Goal: Task Accomplishment & Management: Manage account settings

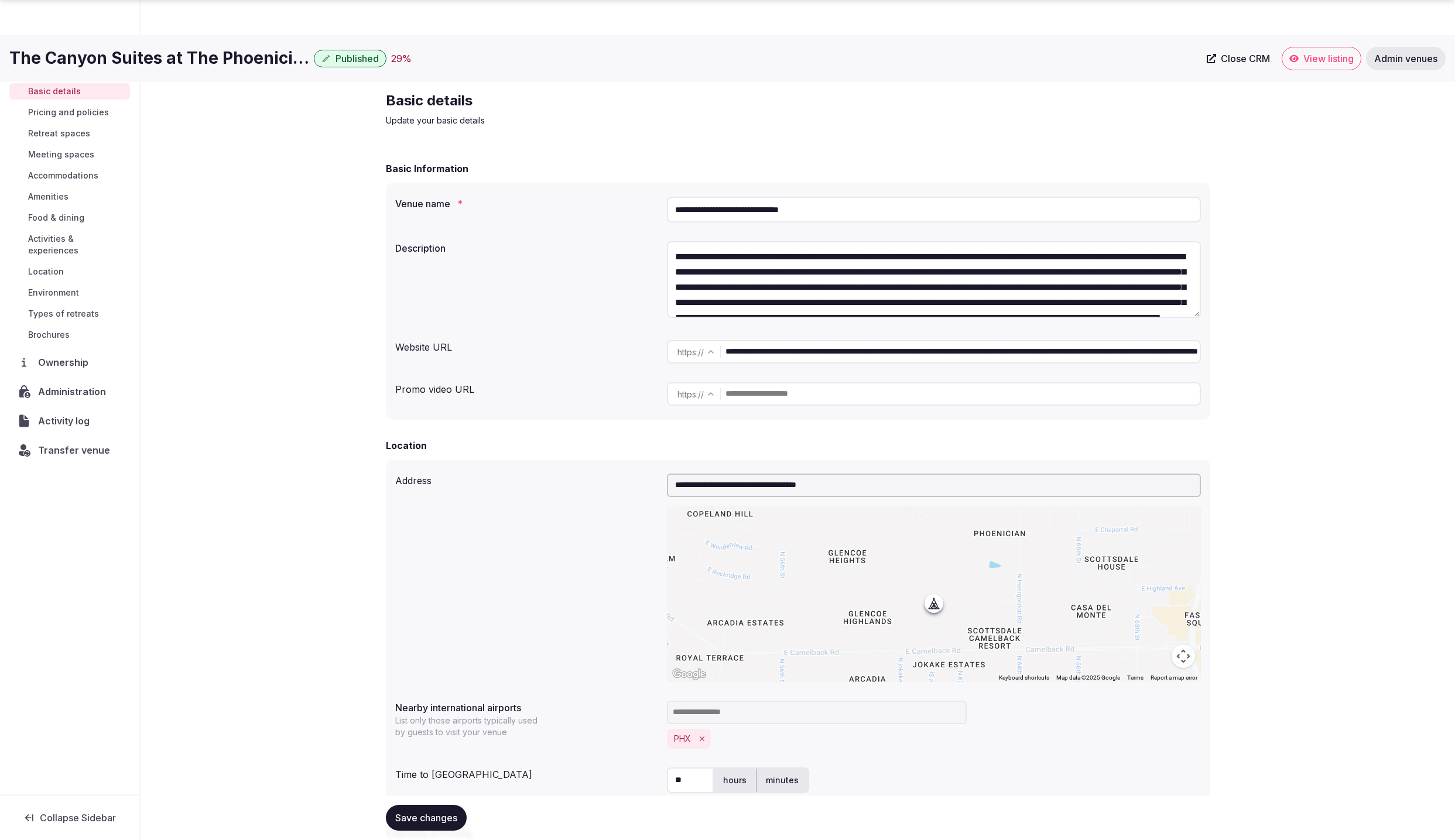
scroll to position [2472, 0]
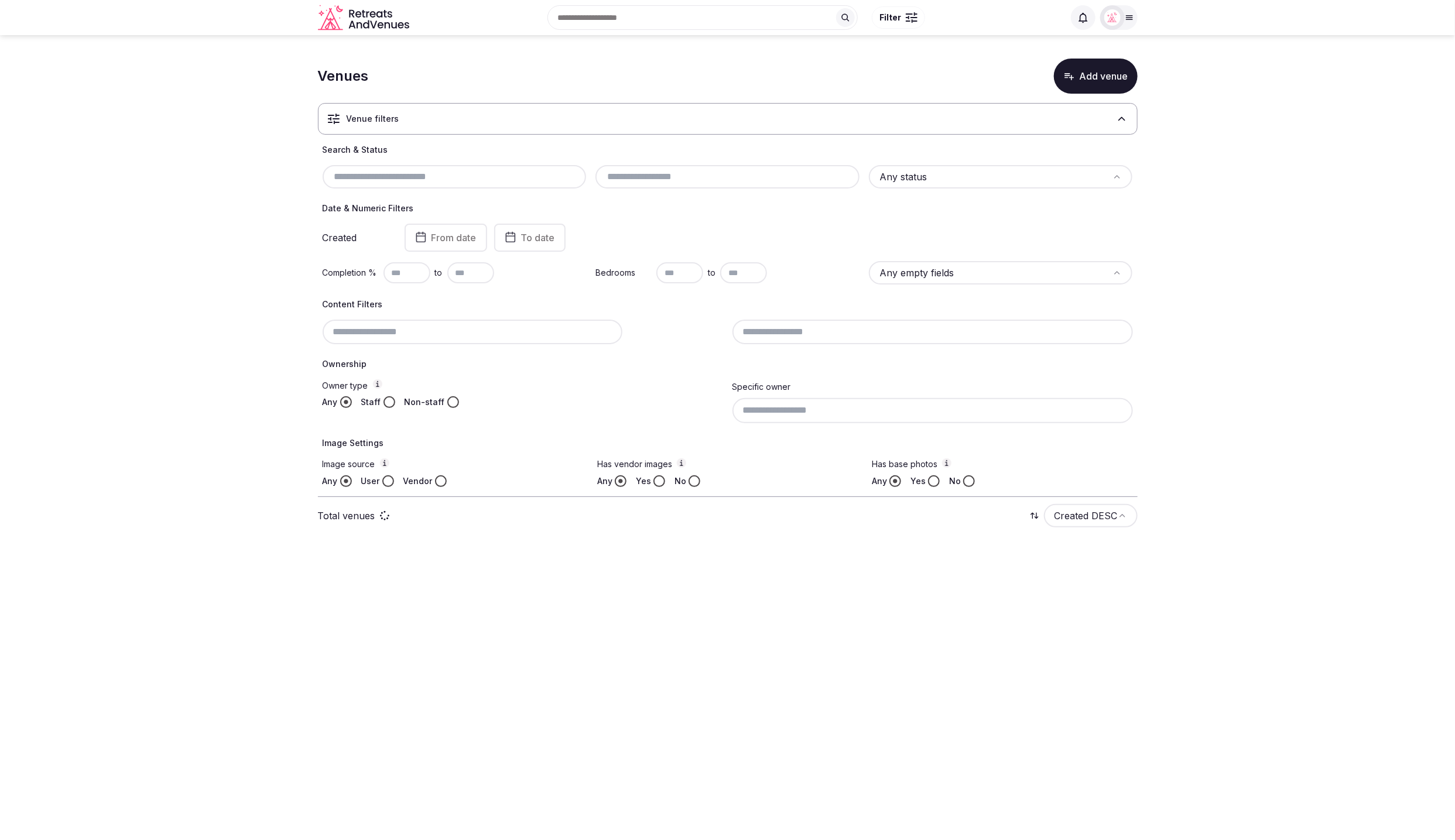
click at [483, 173] on input "text" at bounding box center [455, 177] width 255 height 14
paste input "**********"
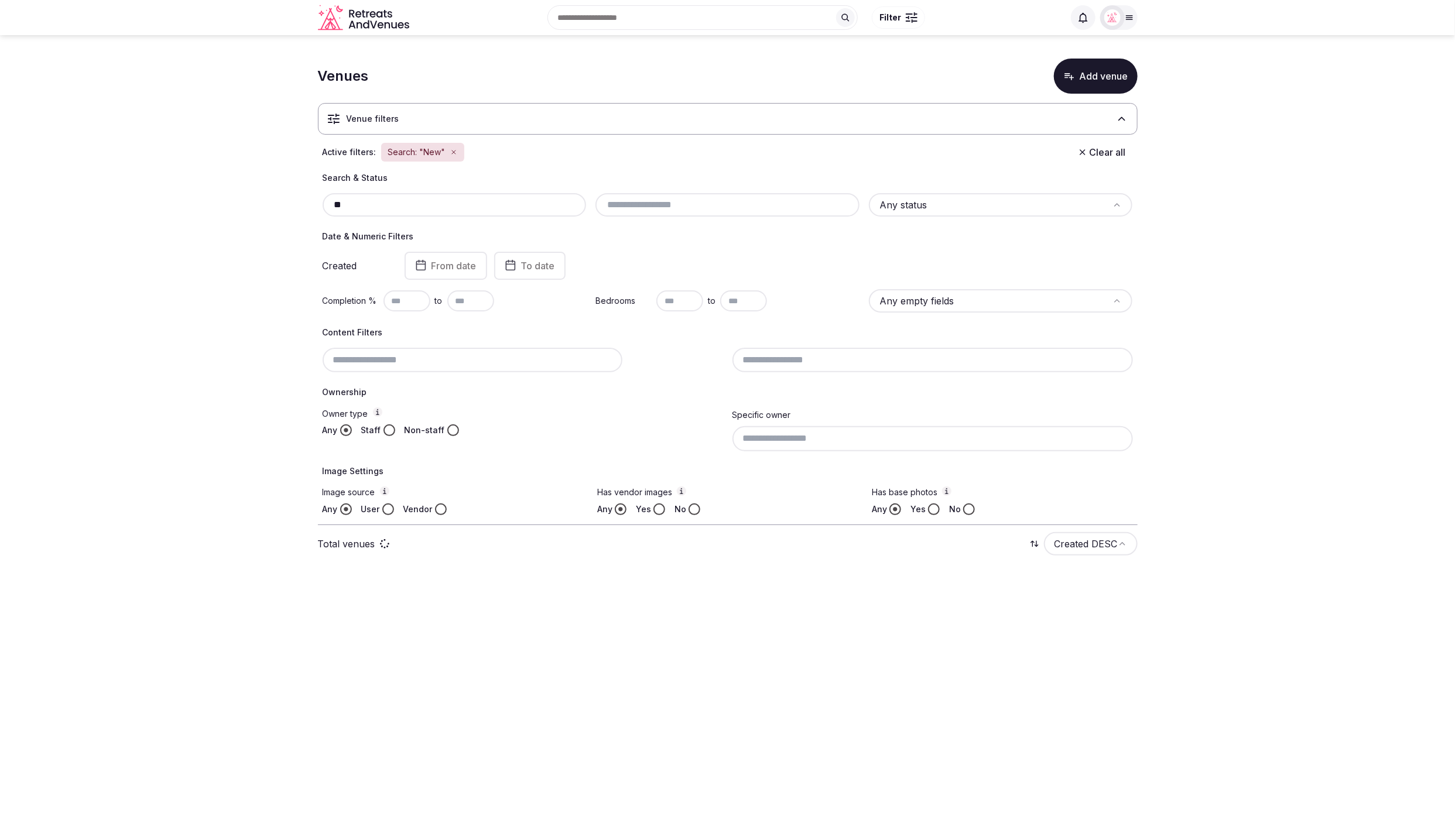
type input "*"
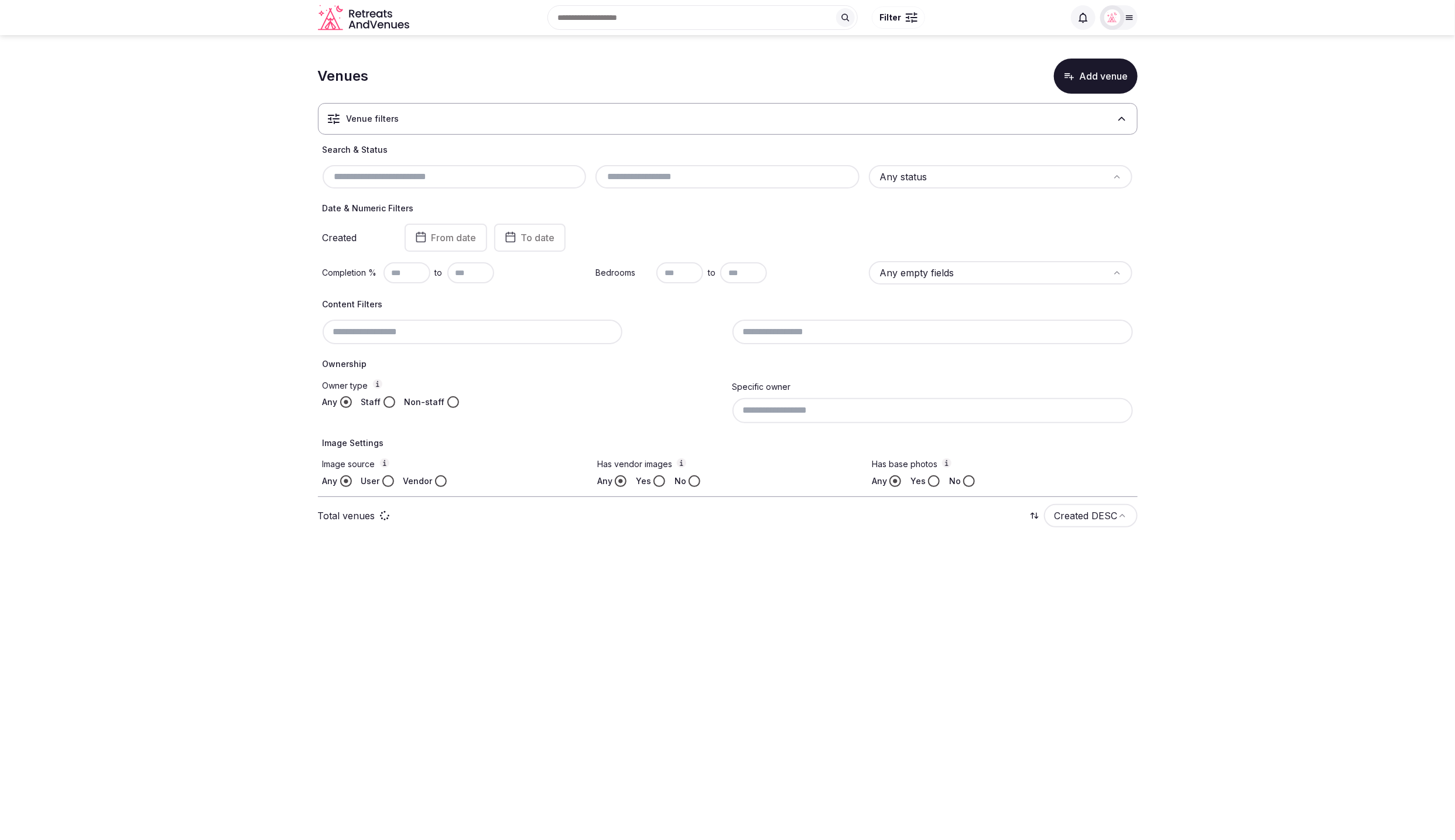
click at [378, 175] on input "text" at bounding box center [455, 177] width 255 height 14
paste input "**********"
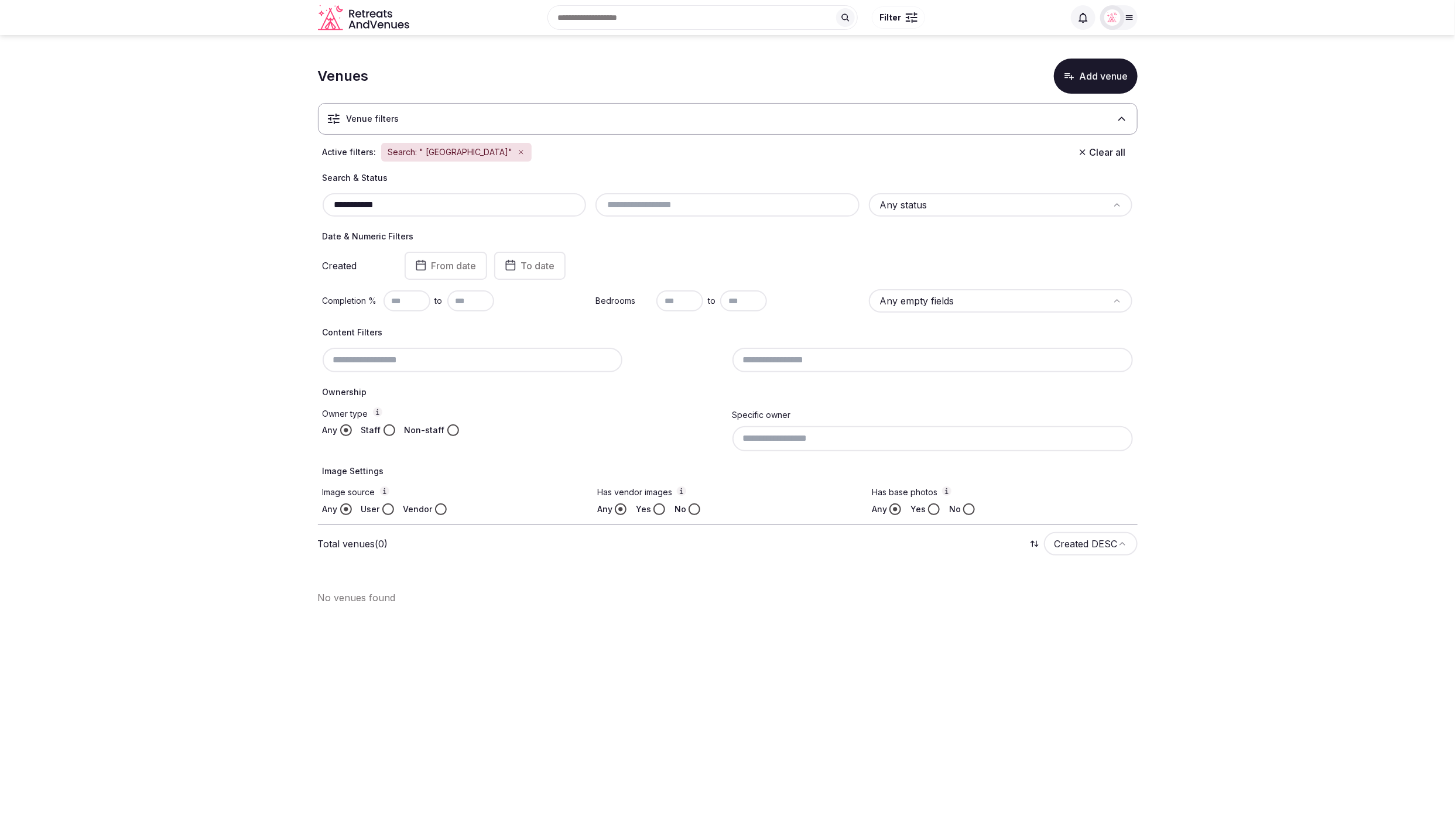
drag, startPoint x: 414, startPoint y: 199, endPoint x: 405, endPoint y: 202, distance: 9.5
click at [413, 199] on input "**********" at bounding box center [455, 205] width 255 height 14
click at [336, 204] on input "**********" at bounding box center [455, 205] width 255 height 14
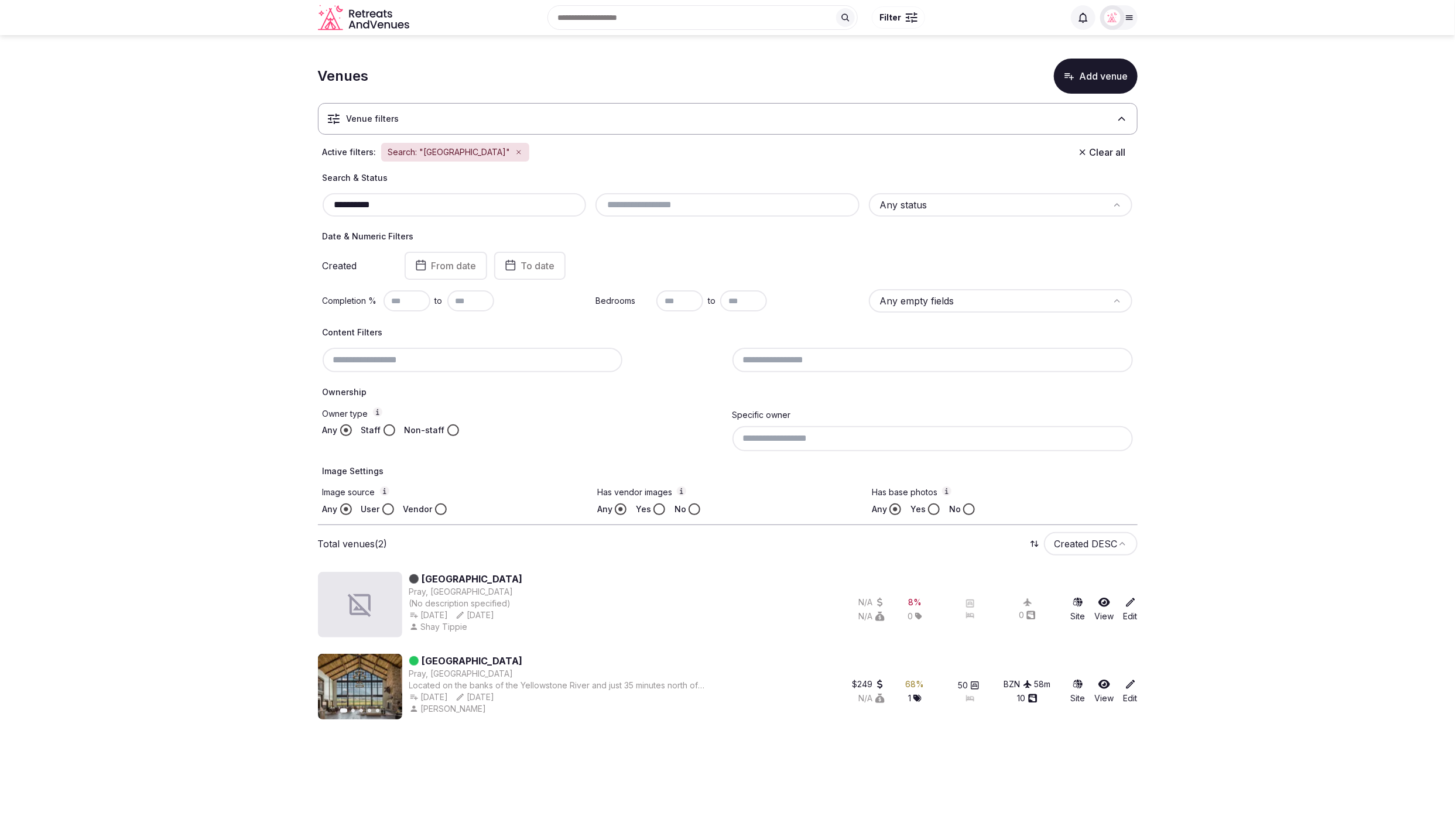
type input "**********"
drag, startPoint x: 1285, startPoint y: 596, endPoint x: 1272, endPoint y: 589, distance: 14.8
click at [1285, 596] on section "**********" at bounding box center [728, 386] width 1455 height 703
drag, startPoint x: 1235, startPoint y: 235, endPoint x: 826, endPoint y: 154, distance: 416.9
click at [1227, 233] on section "**********" at bounding box center [728, 386] width 1455 height 703
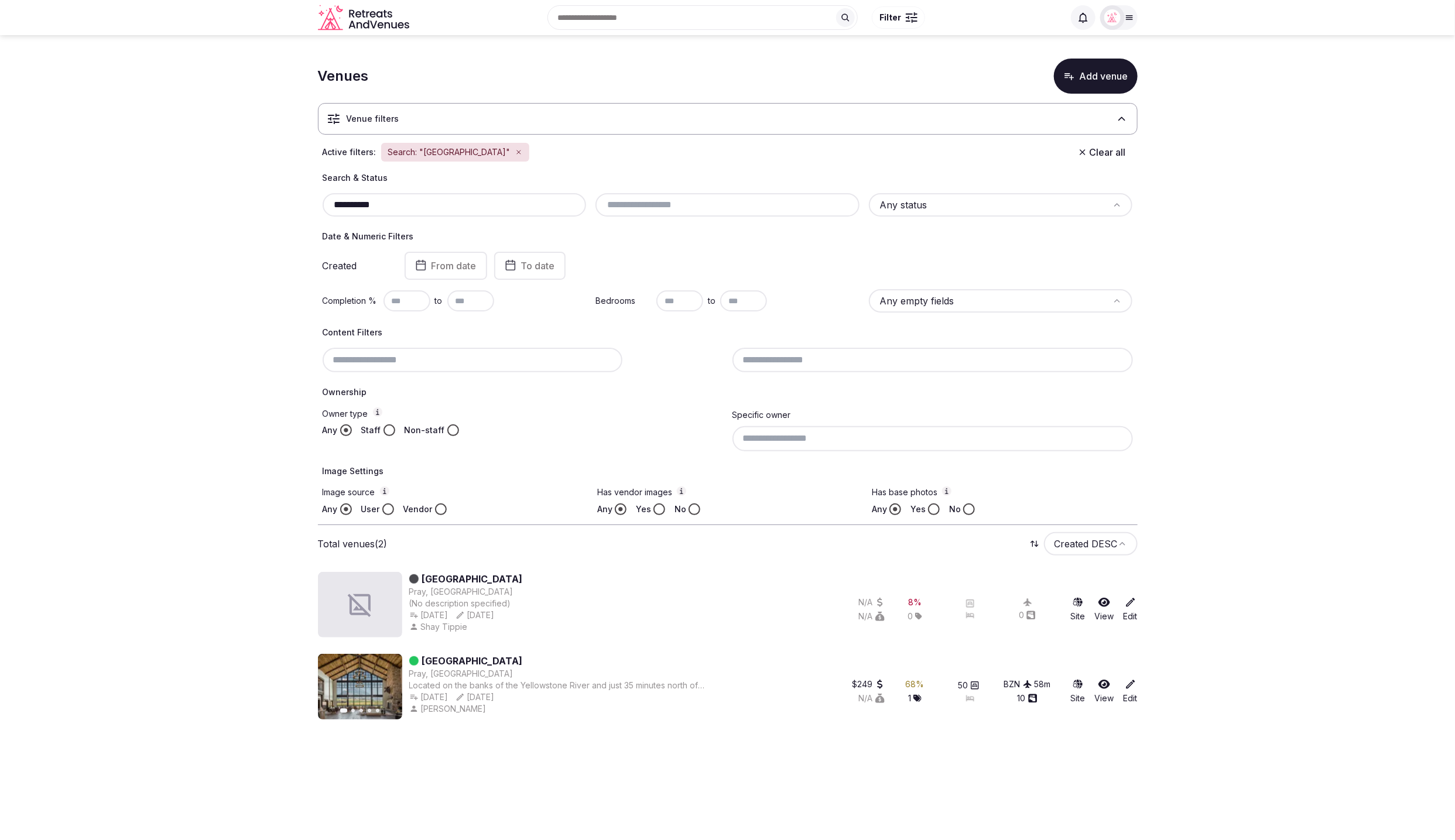
click at [515, 151] on icon "button" at bounding box center [518, 152] width 7 height 7
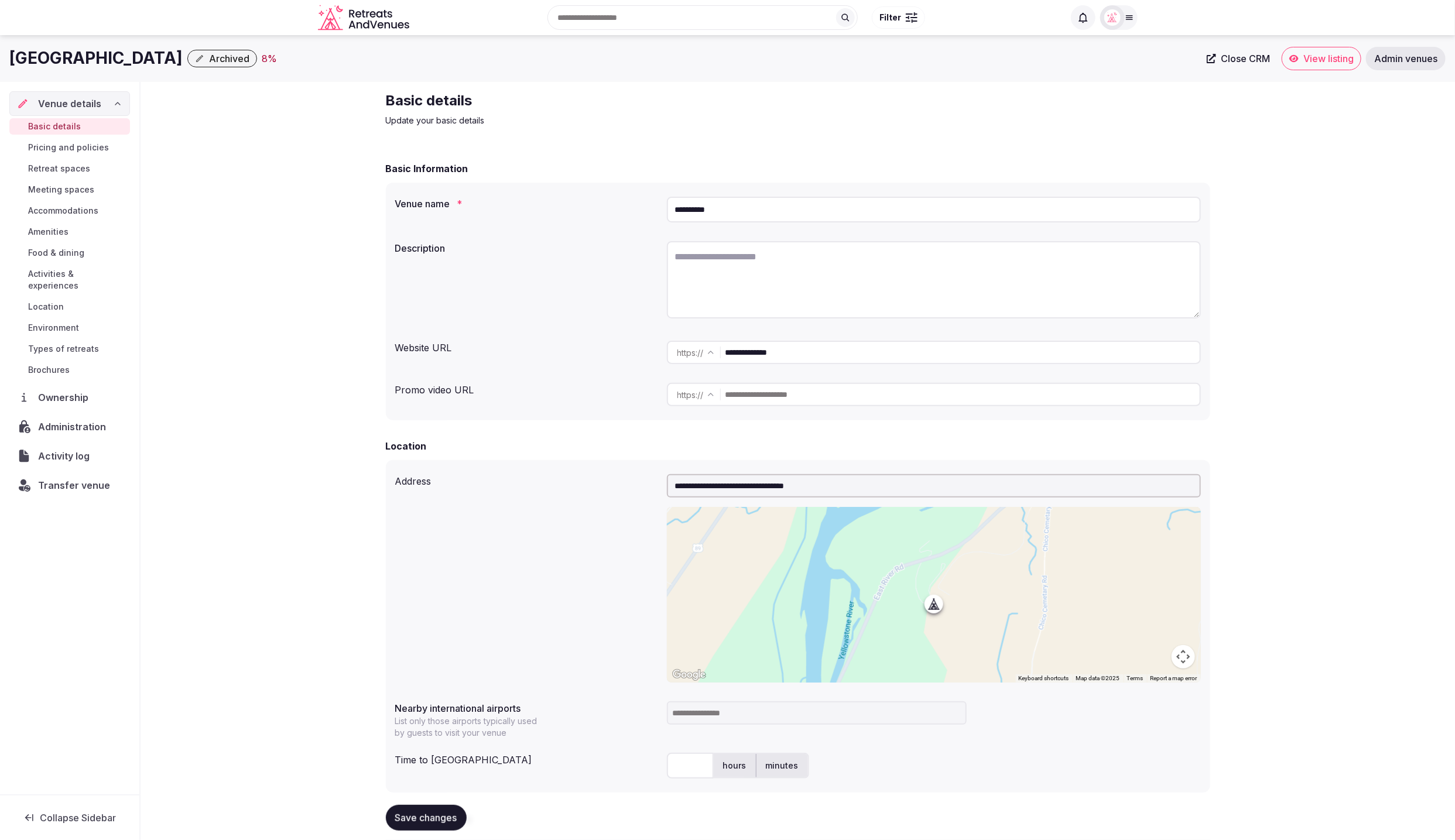
drag, startPoint x: 810, startPoint y: 352, endPoint x: 708, endPoint y: 354, distance: 102.0
click at [700, 354] on div "**********" at bounding box center [933, 352] width 534 height 23
click at [519, 317] on div "Description" at bounding box center [798, 281] width 806 height 90
click at [639, 100] on h2 "Basic details" at bounding box center [582, 100] width 393 height 19
click at [209, 53] on span "Archived" at bounding box center [229, 58] width 40 height 12
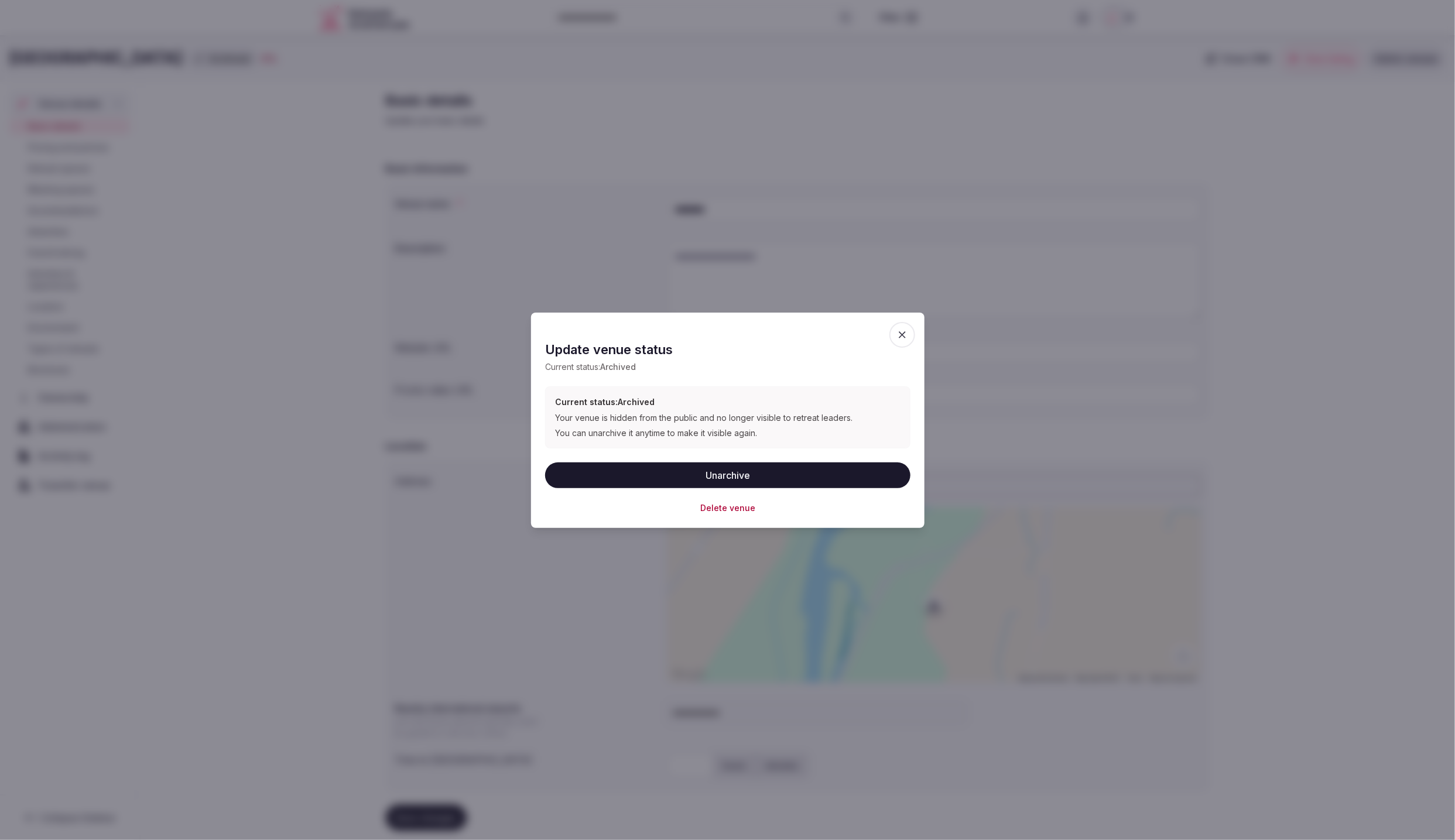
click at [734, 505] on button "Delete venue" at bounding box center [728, 507] width 55 height 12
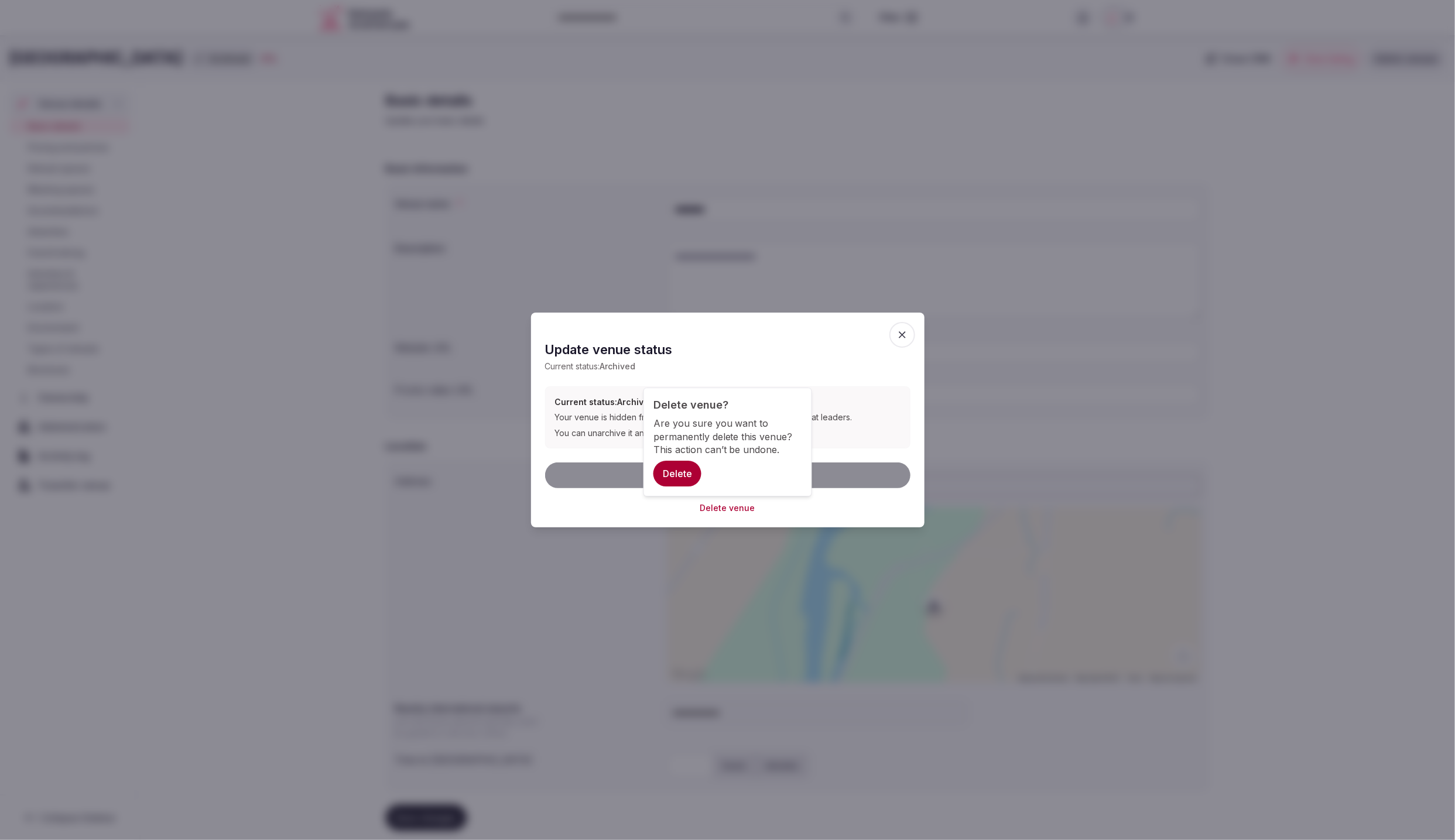
click at [677, 469] on button "Delete" at bounding box center [677, 473] width 48 height 25
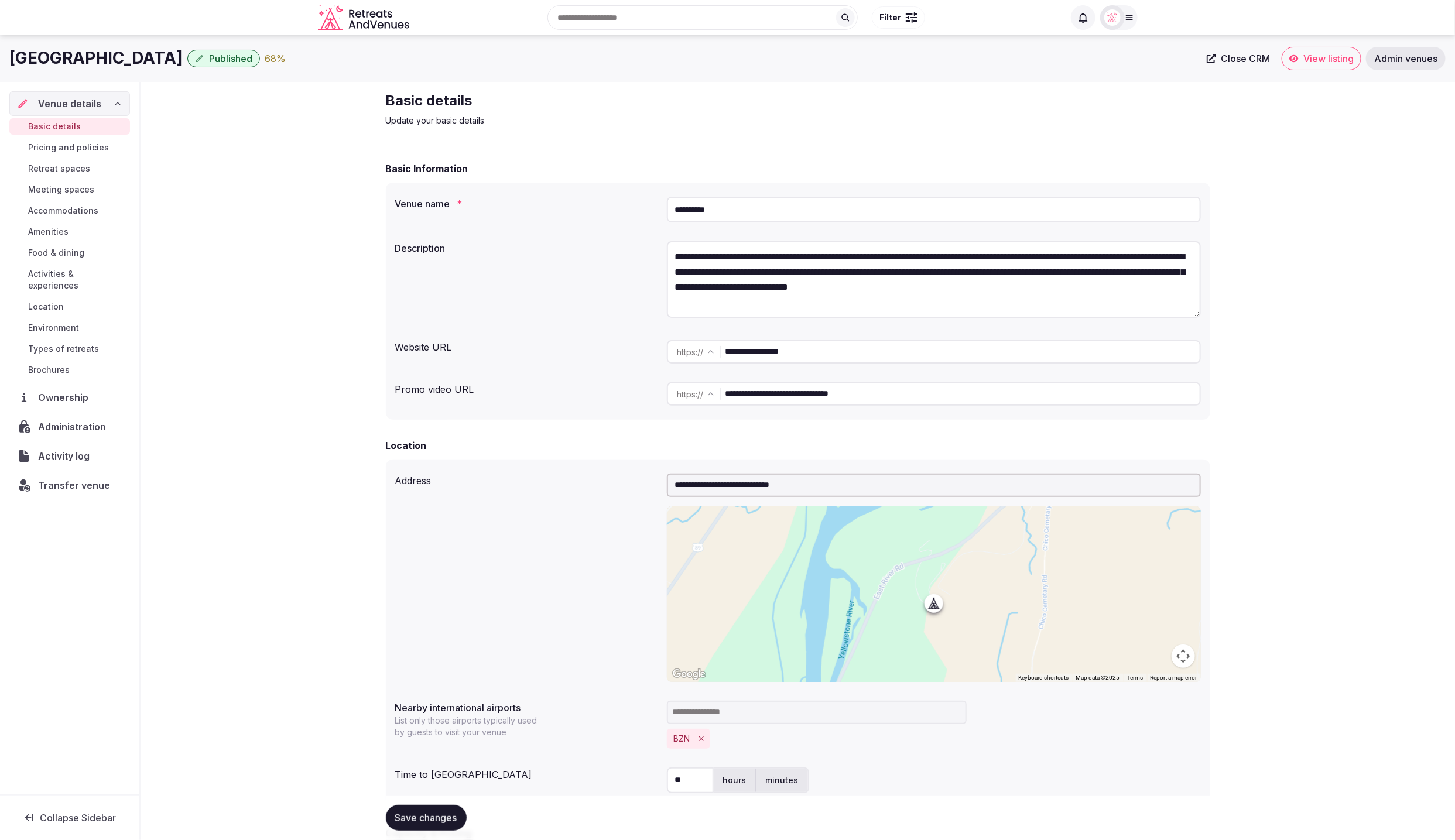
click at [738, 107] on h2 "Basic details" at bounding box center [582, 100] width 393 height 19
click at [56, 449] on span "Activity log" at bounding box center [66, 456] width 56 height 14
drag, startPoint x: 273, startPoint y: 252, endPoint x: 258, endPoint y: 62, distance: 190.6
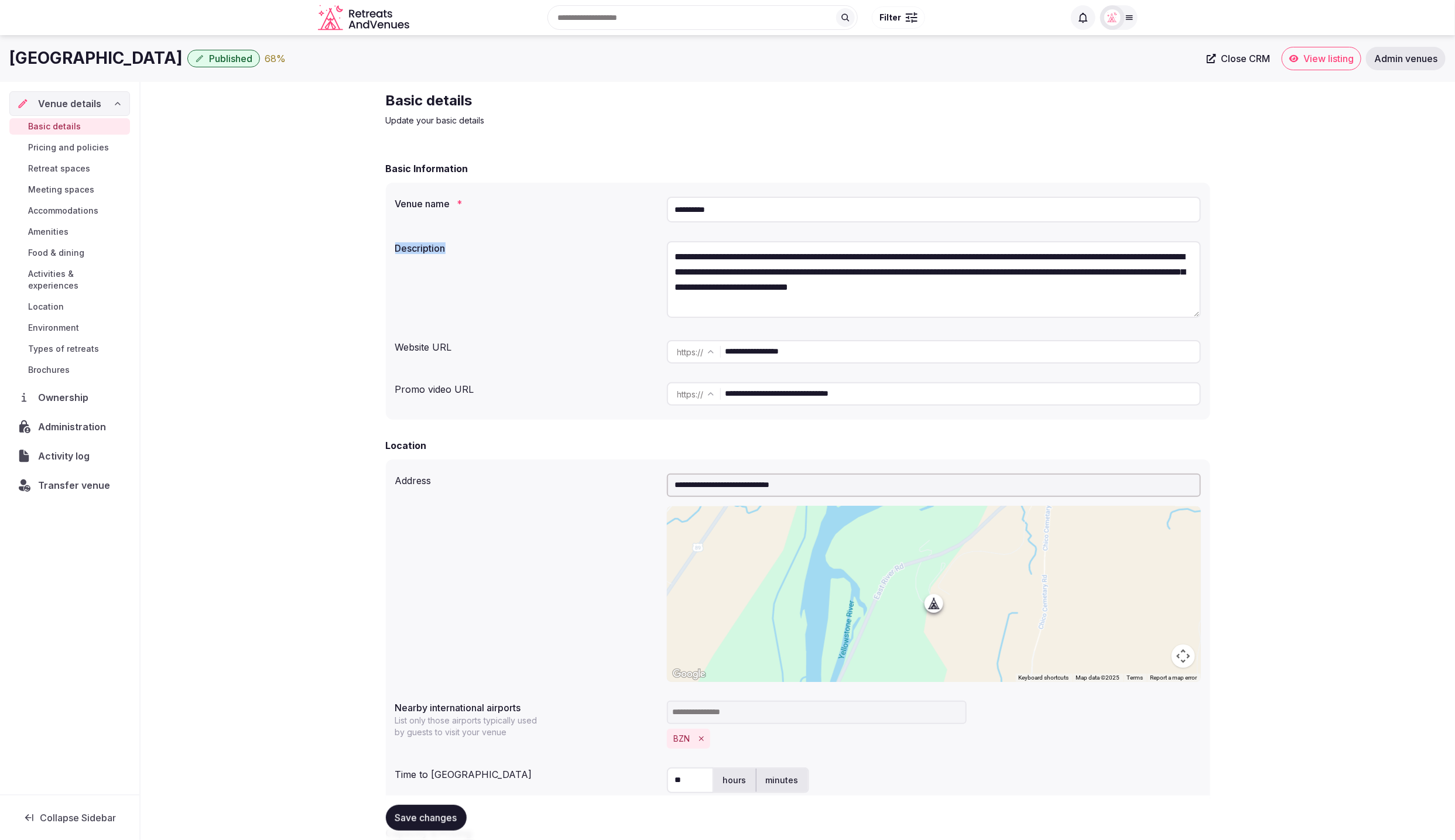
click at [59, 449] on span "Activity log" at bounding box center [66, 456] width 55 height 14
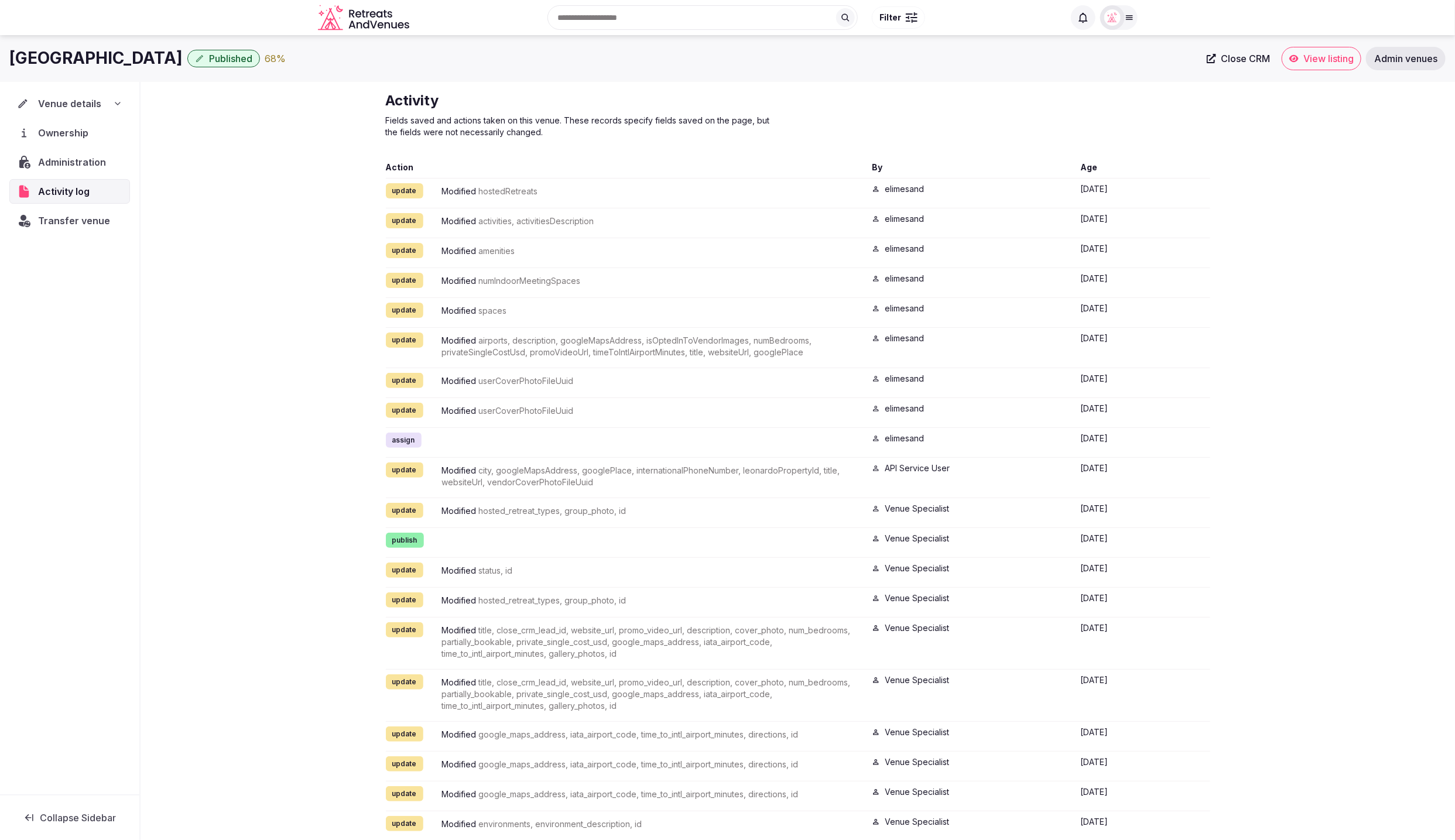
click at [113, 102] on div "Venue details" at bounding box center [70, 103] width 105 height 14
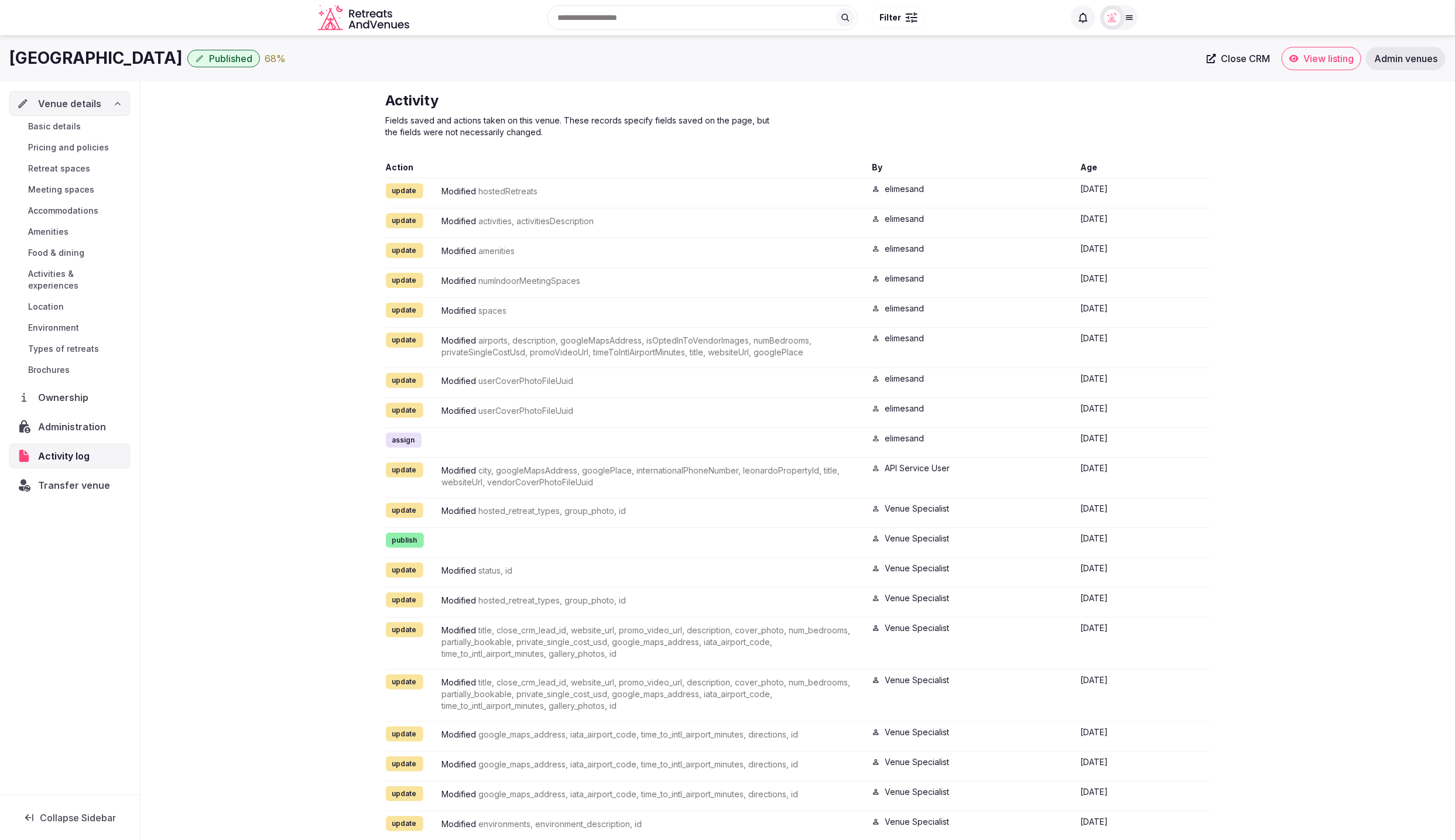
click at [54, 126] on span "Basic details" at bounding box center [54, 126] width 53 height 12
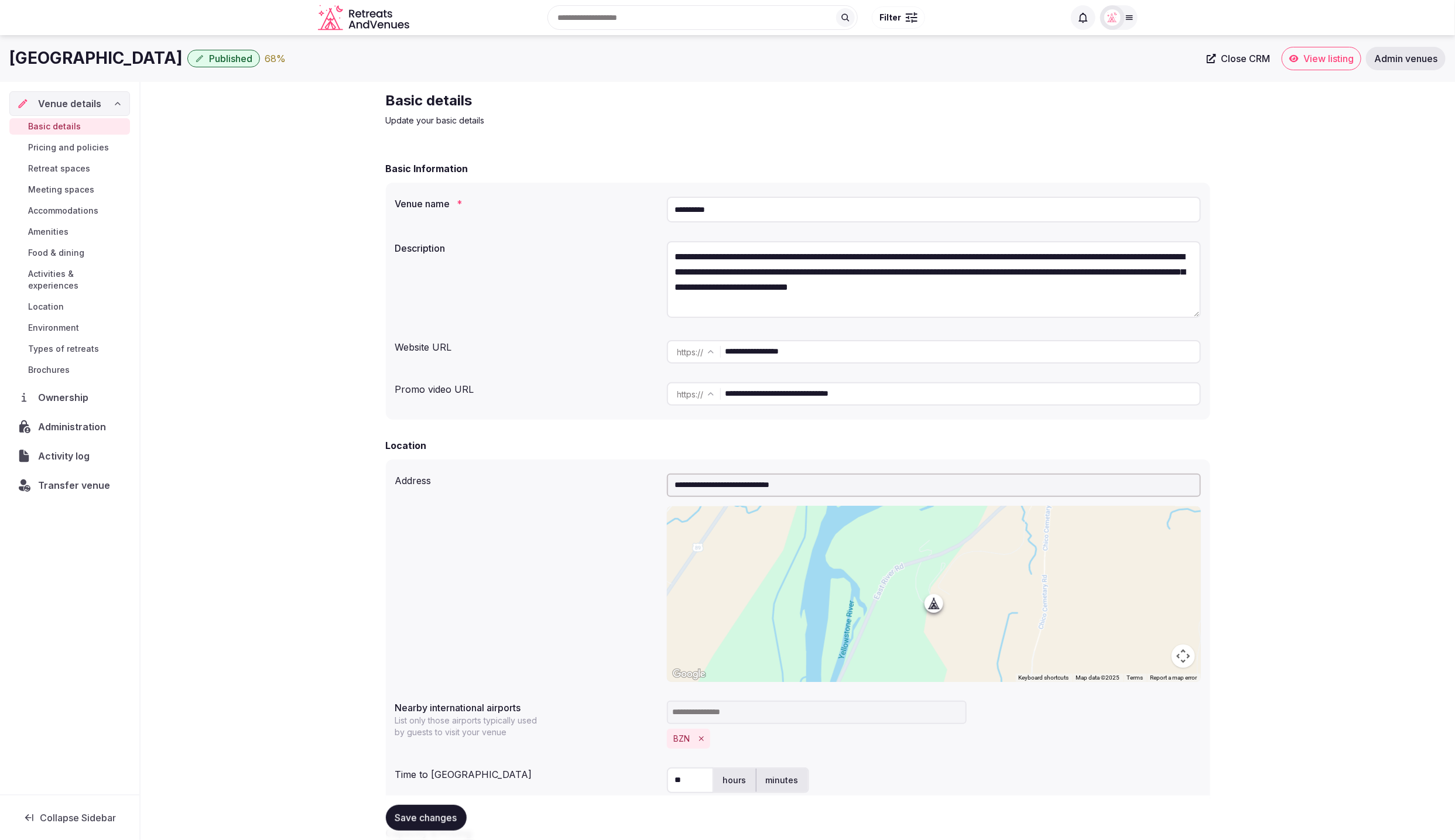
click at [79, 478] on span "Transfer venue" at bounding box center [73, 485] width 72 height 14
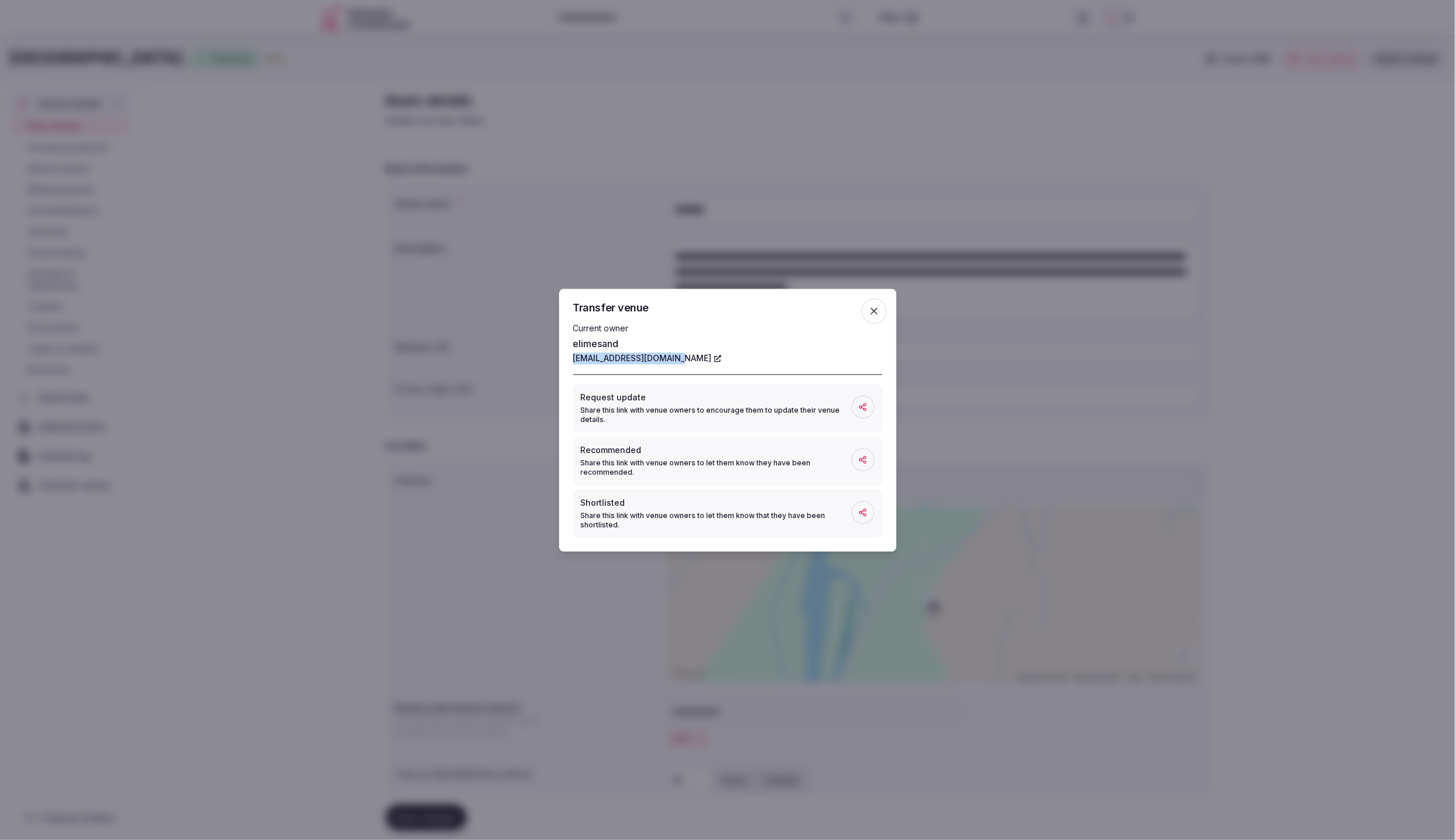
drag, startPoint x: 572, startPoint y: 360, endPoint x: 683, endPoint y: 360, distance: 111.0
click at [683, 360] on div "Transfer venue Current owner elimesand elimesand@sagelodge.com Request update S…" at bounding box center [728, 420] width 337 height 262
copy link "elimesand@sagelodge.com"
click at [868, 310] on icon "button" at bounding box center [873, 310] width 12 height 12
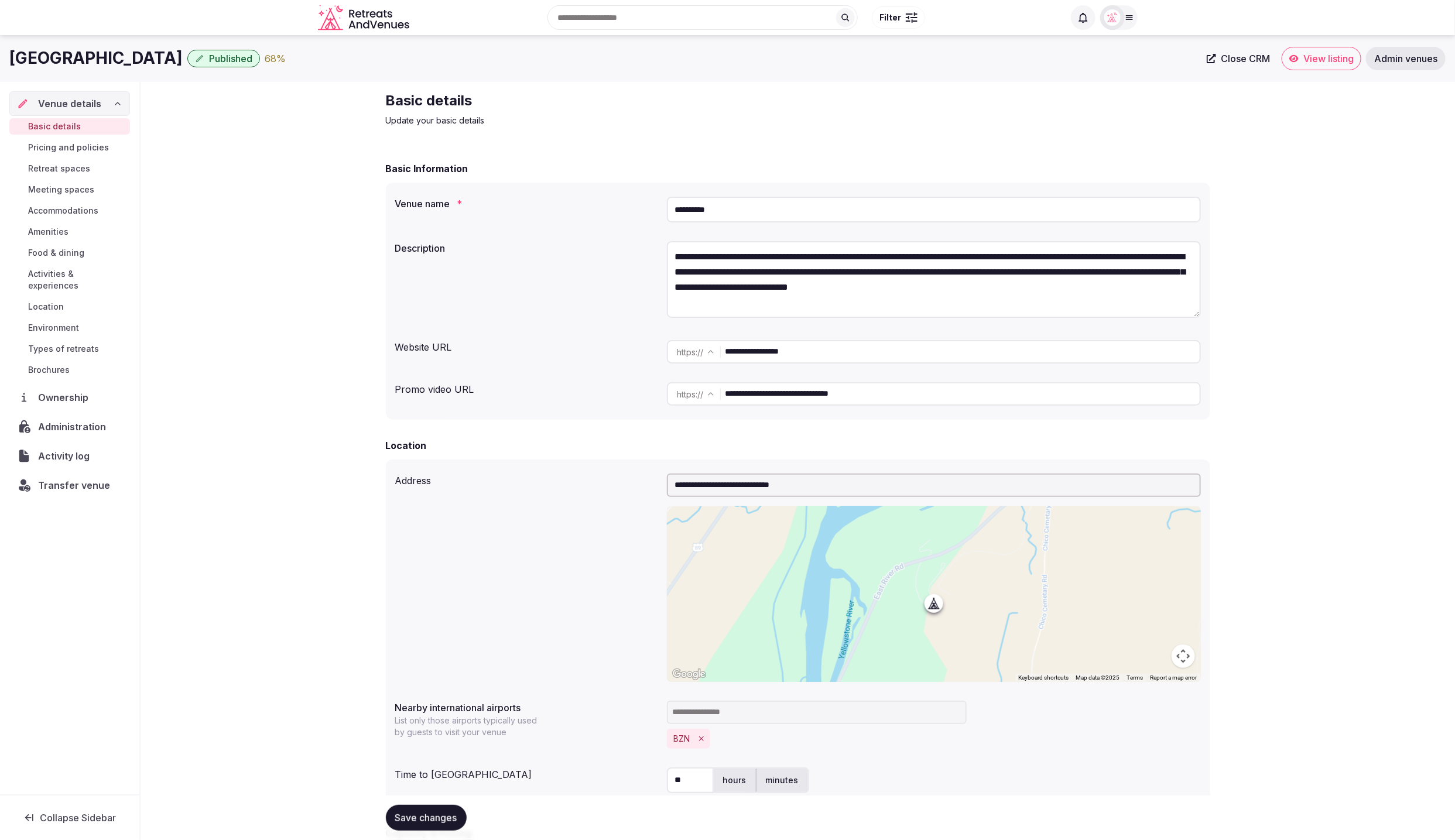
click at [69, 419] on span "Administration" at bounding box center [74, 426] width 73 height 14
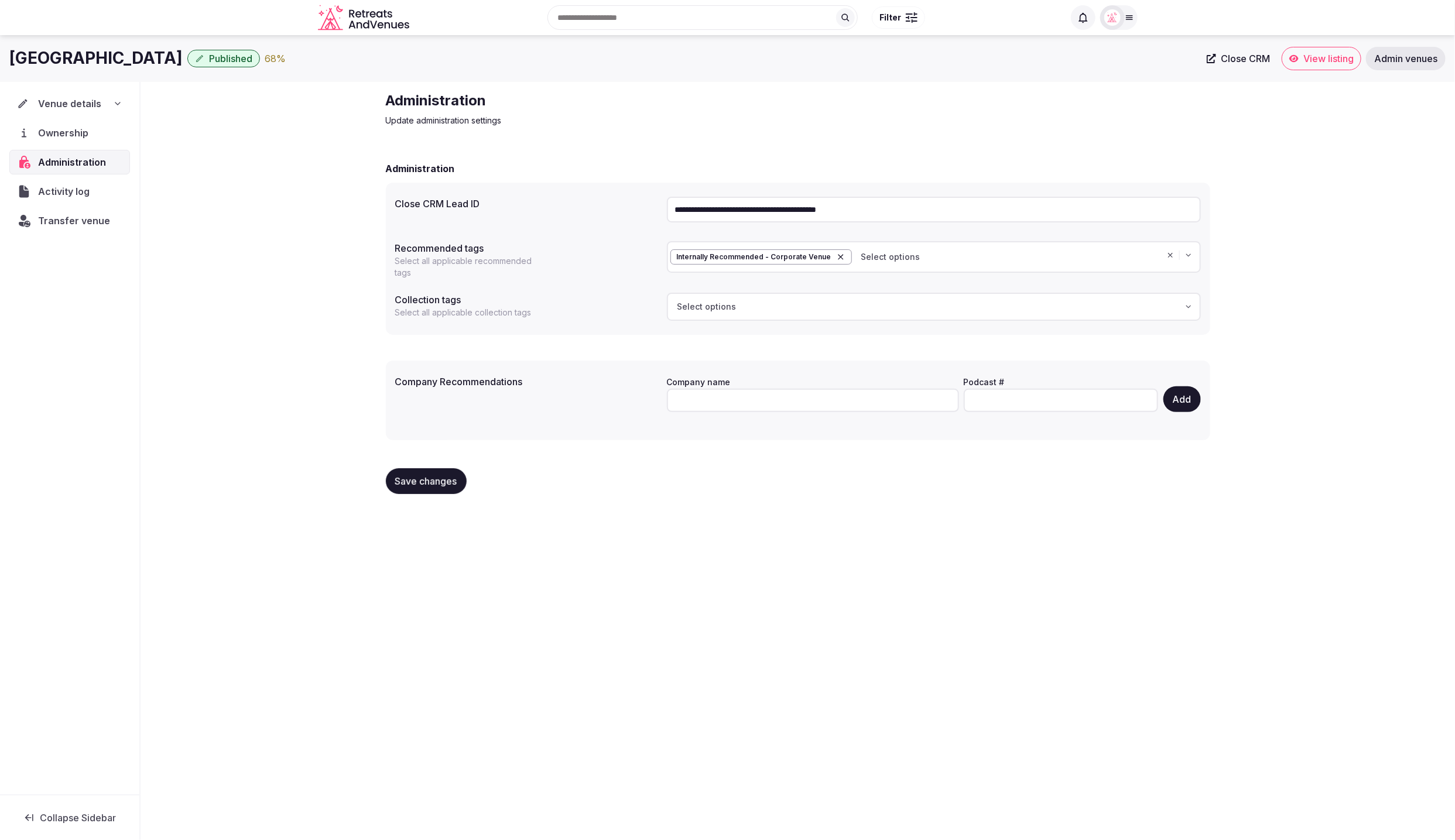
drag, startPoint x: 921, startPoint y: 206, endPoint x: 941, endPoint y: 209, distance: 20.2
click at [941, 209] on input "**********" at bounding box center [933, 209] width 534 height 25
click at [952, 127] on div "**********" at bounding box center [798, 297] width 843 height 431
click at [62, 97] on span "Venue details" at bounding box center [70, 103] width 63 height 14
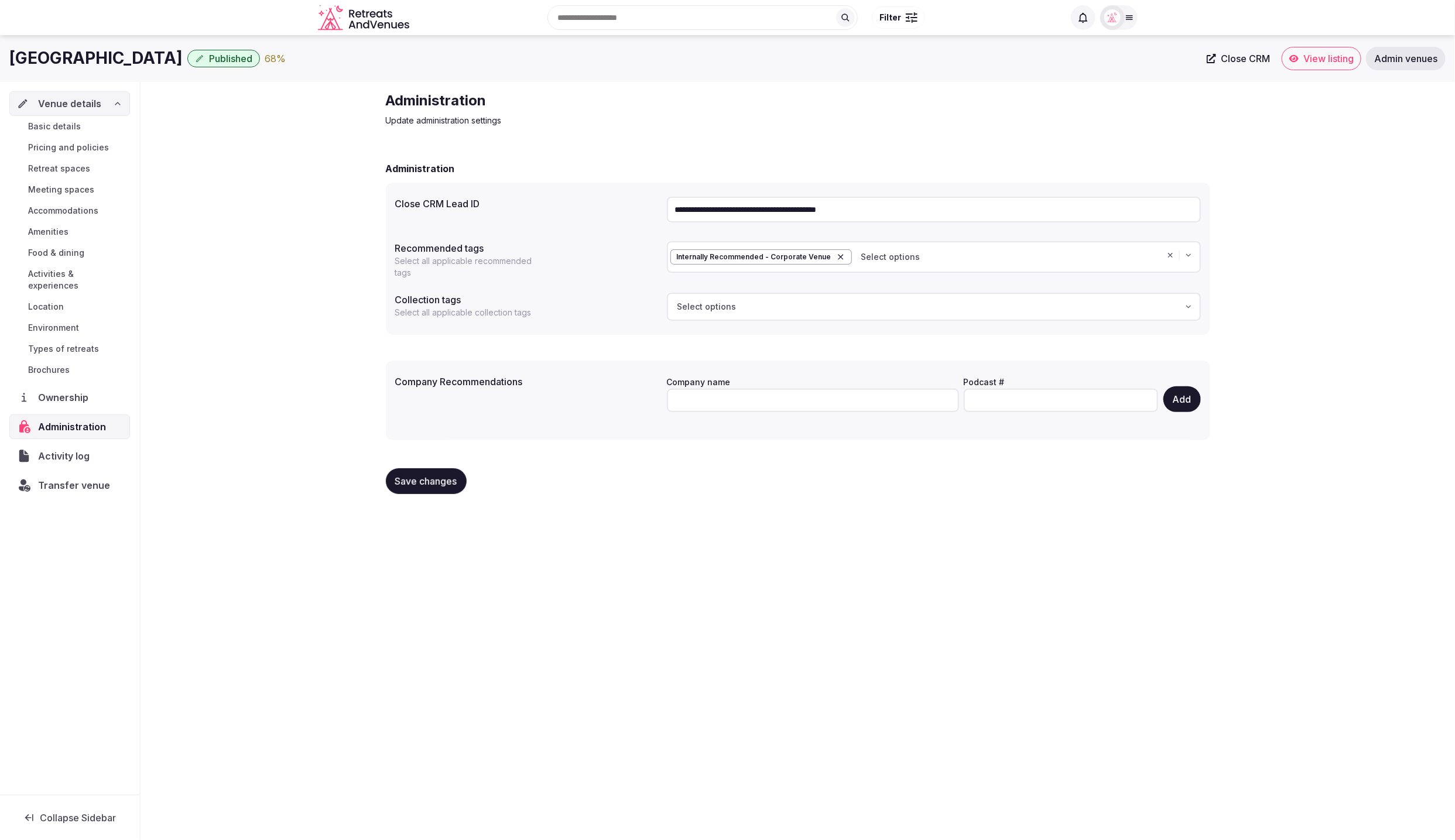
click at [62, 124] on span "Basic details" at bounding box center [54, 126] width 53 height 12
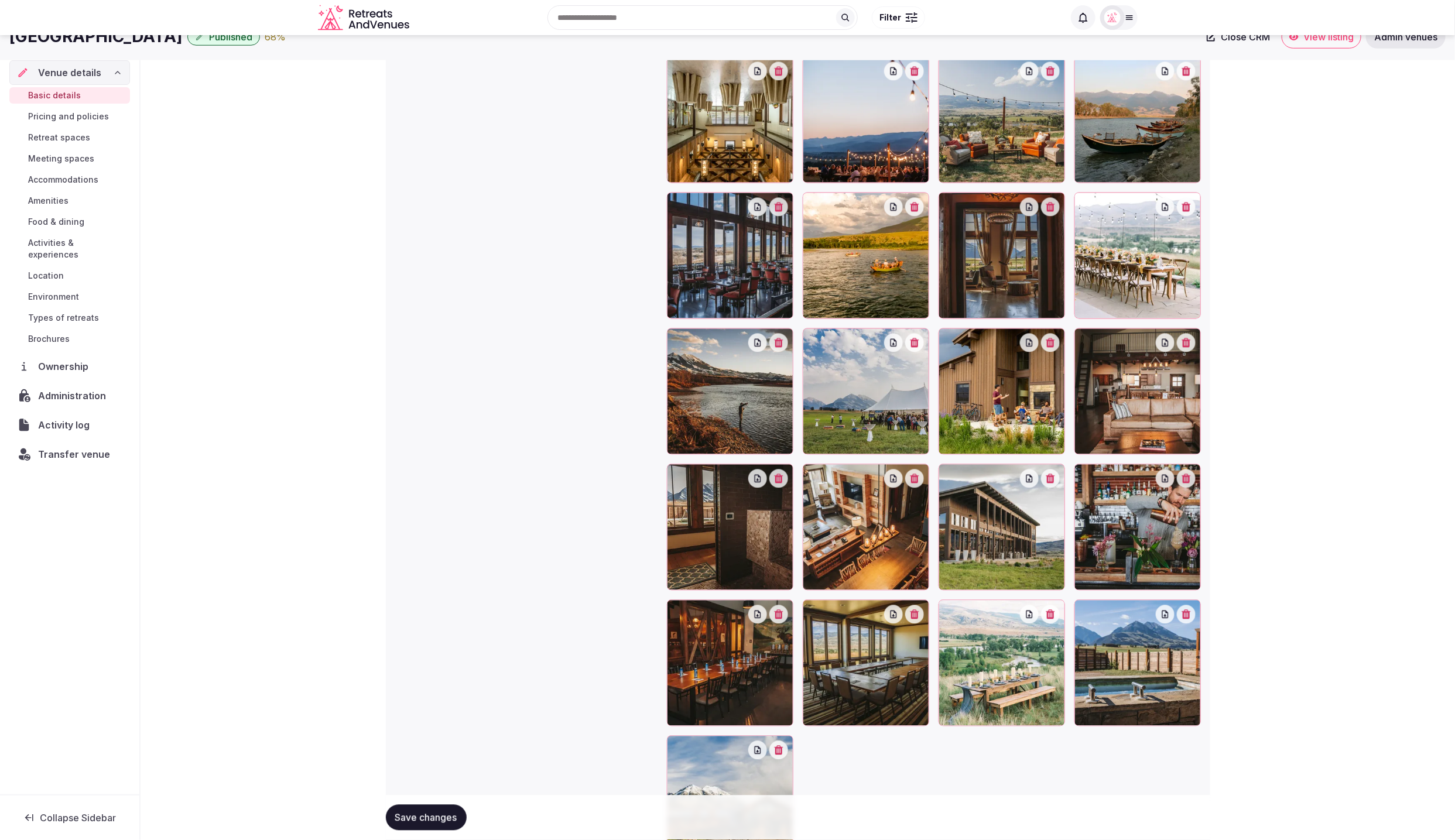
scroll to position [1475, 0]
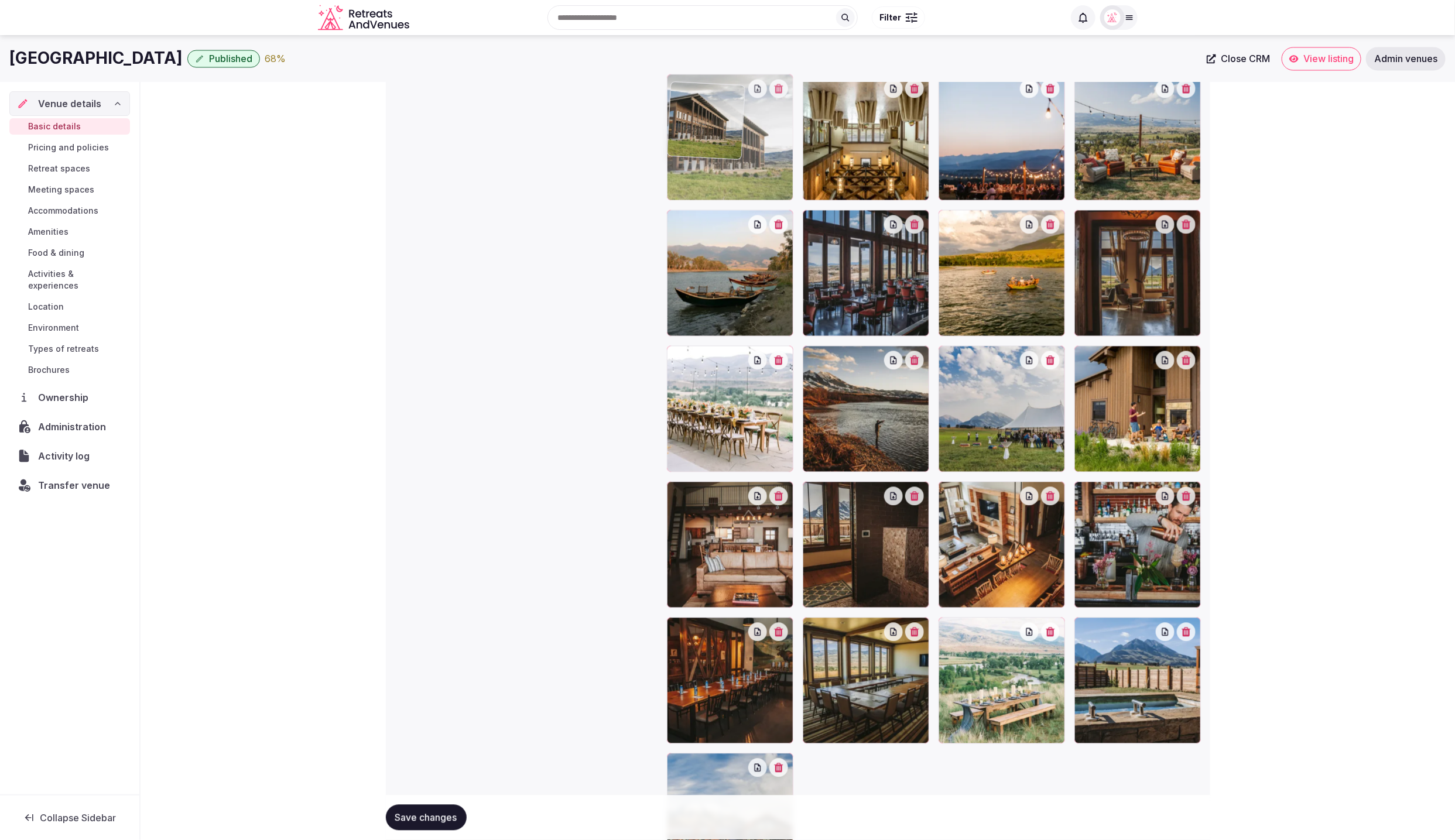
drag, startPoint x: 998, startPoint y: 518, endPoint x: 741, endPoint y: 157, distance: 443.1
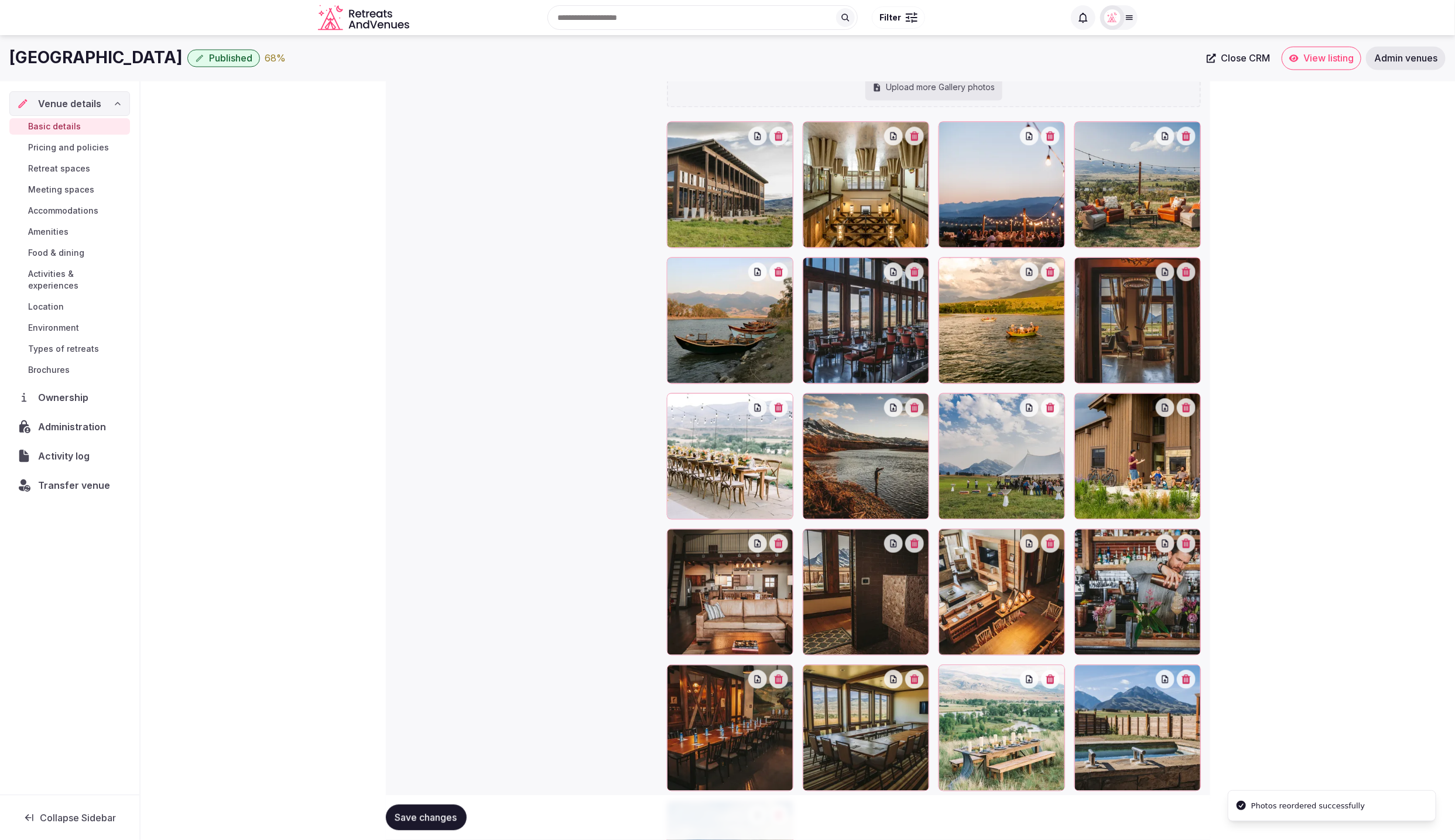
scroll to position [1418, 0]
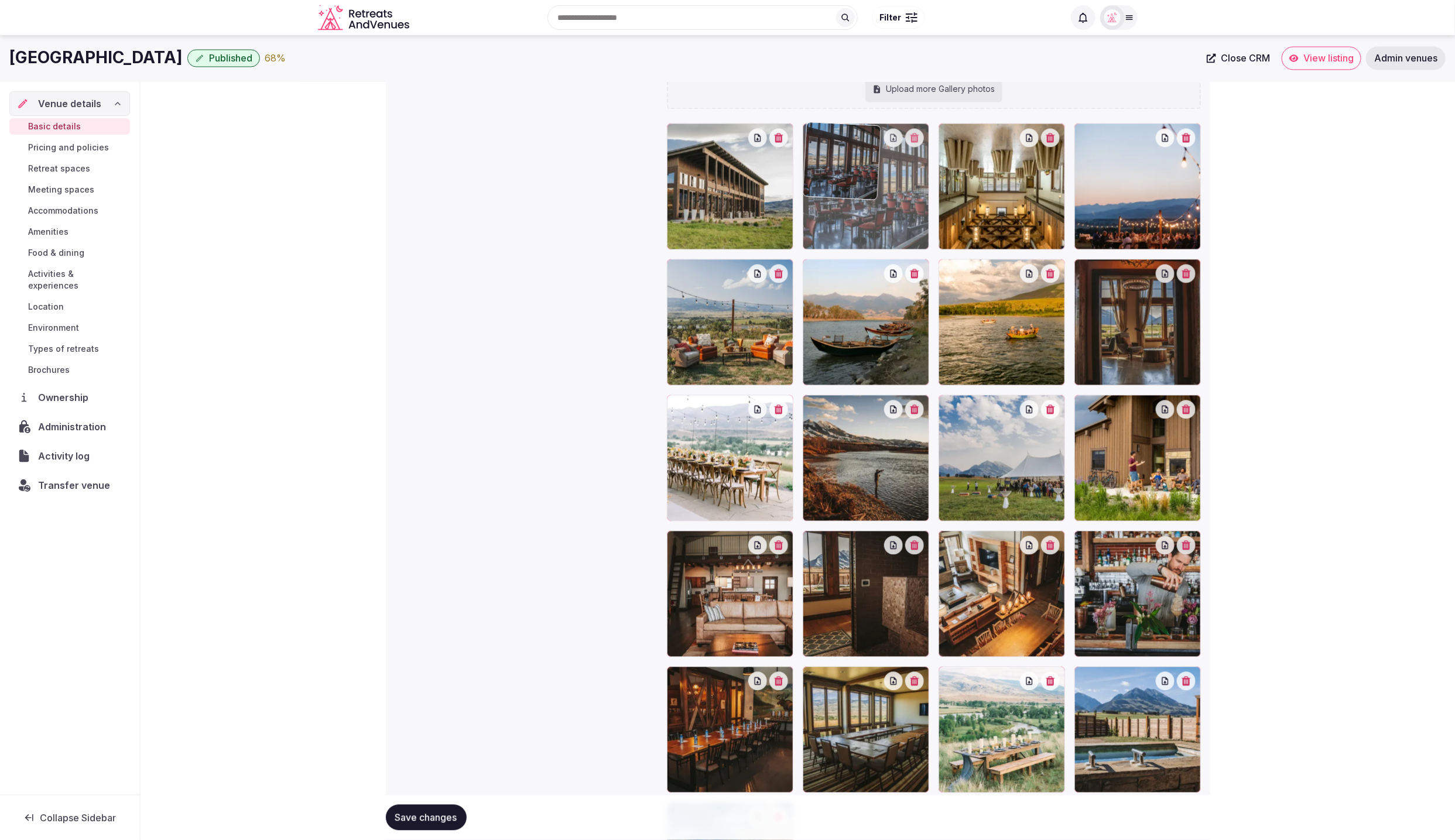
drag, startPoint x: 867, startPoint y: 326, endPoint x: 869, endPoint y: 222, distance: 104.0
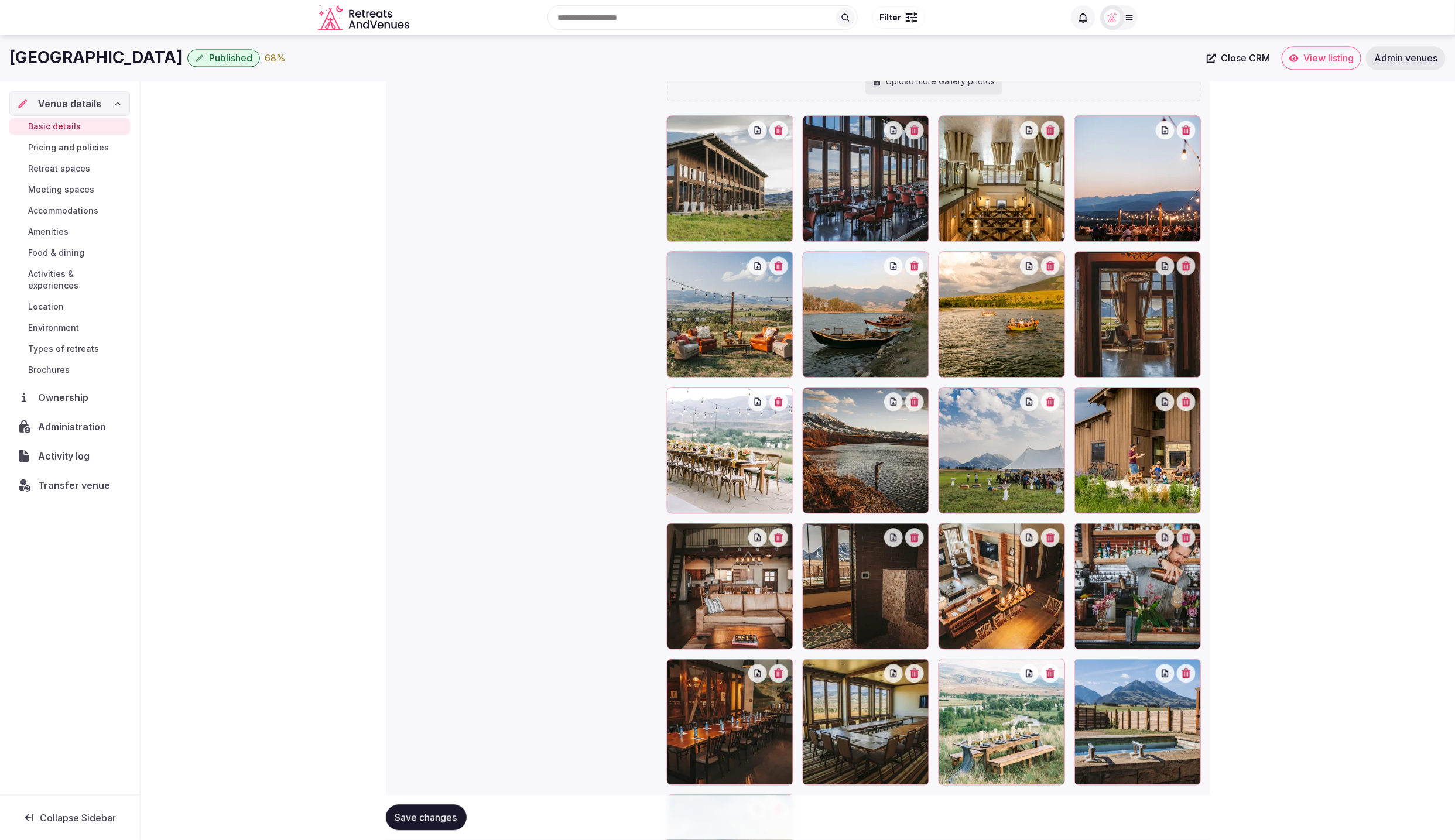
scroll to position [1420, 0]
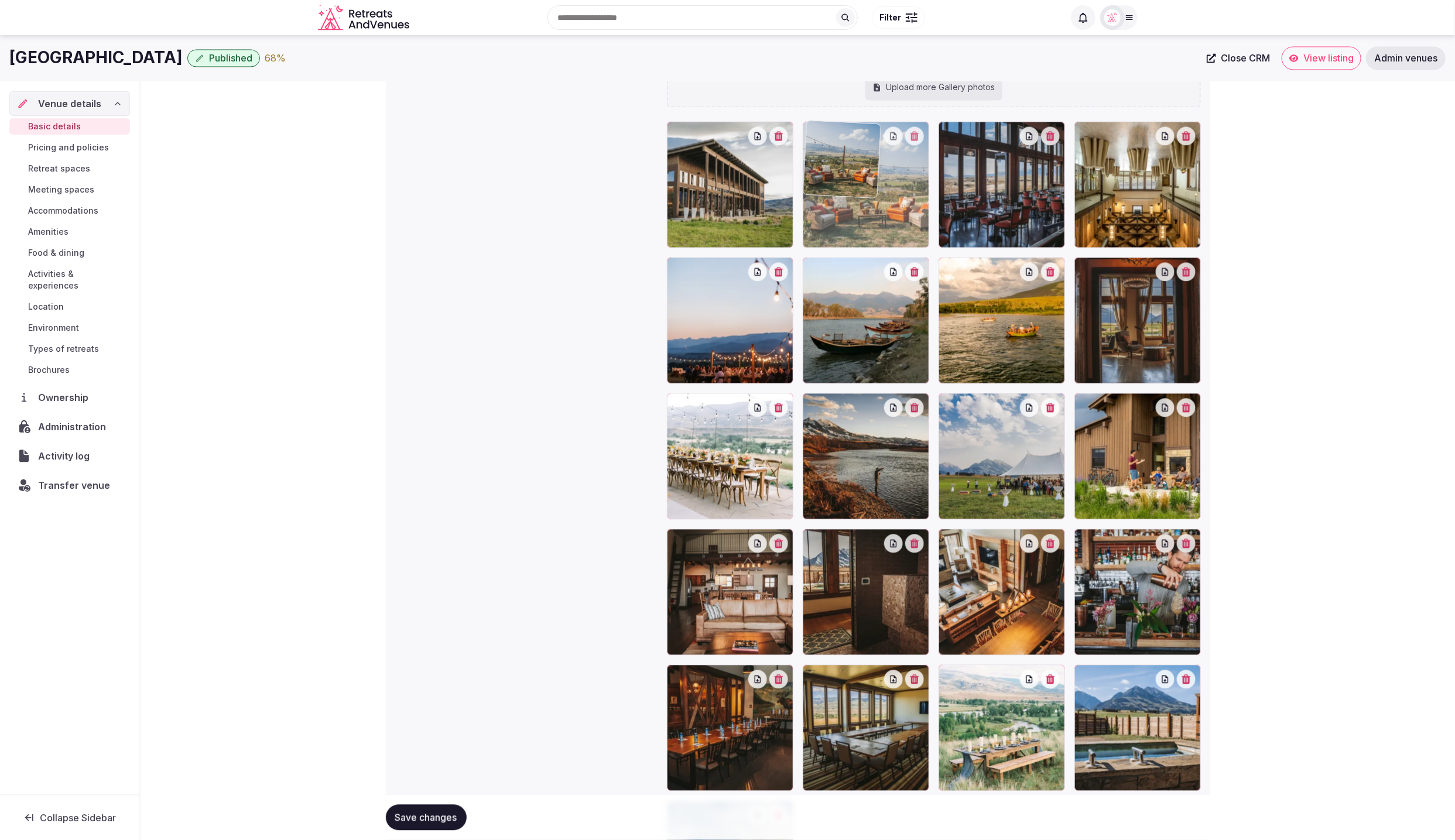
drag, startPoint x: 749, startPoint y: 357, endPoint x: 904, endPoint y: 262, distance: 181.8
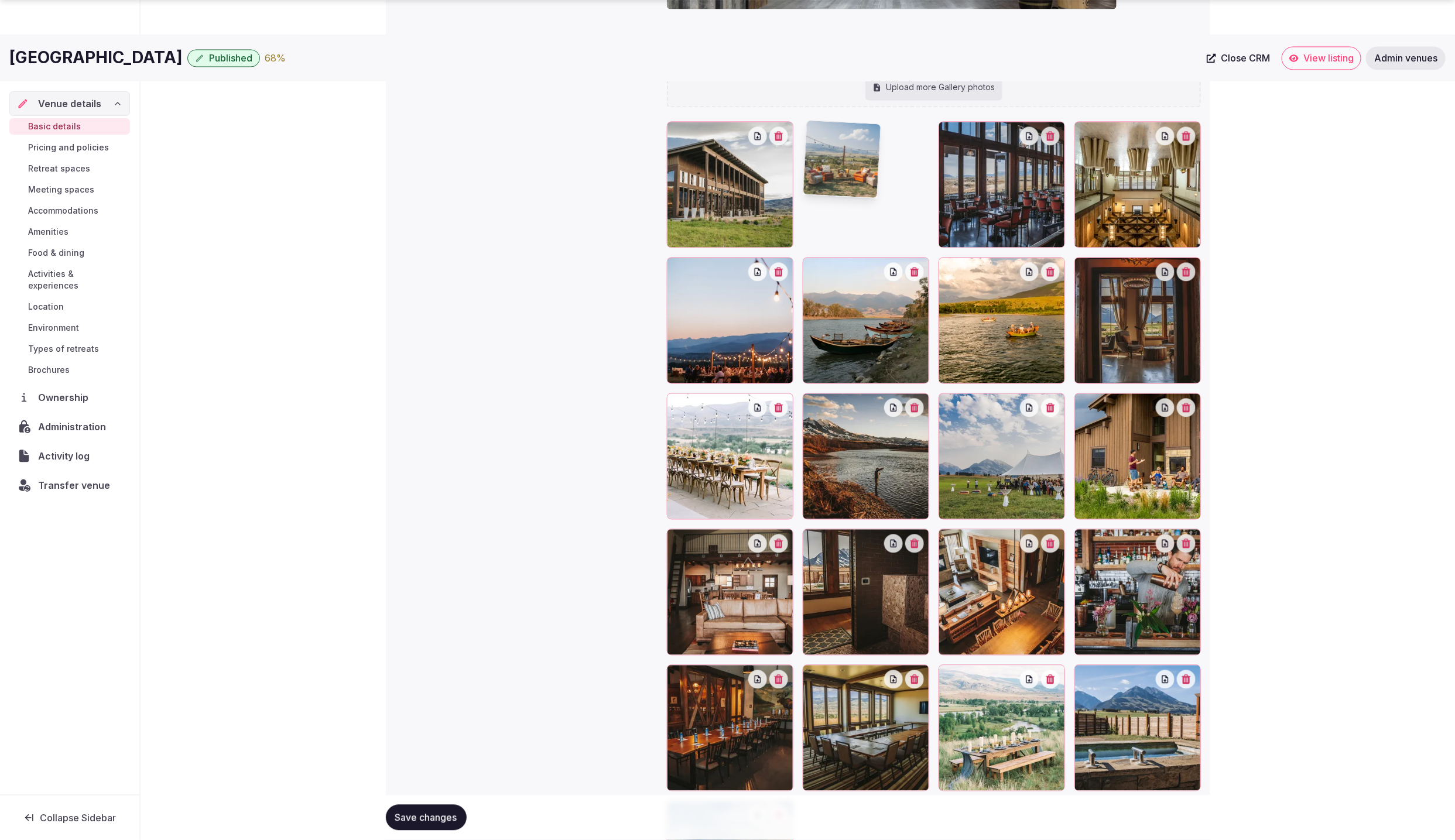
scroll to position [1422, 0]
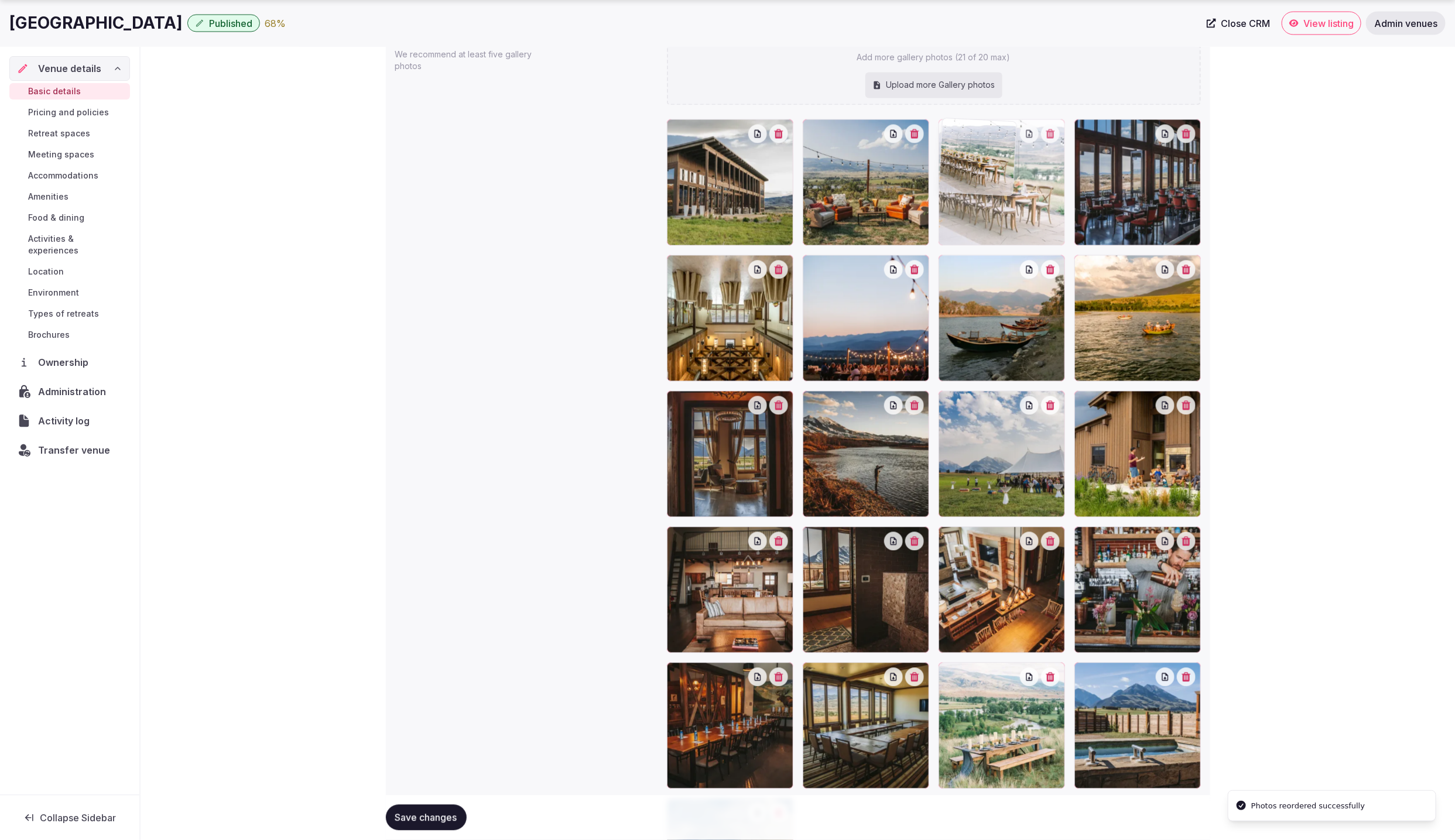
drag, startPoint x: 768, startPoint y: 453, endPoint x: 1036, endPoint y: 238, distance: 343.6
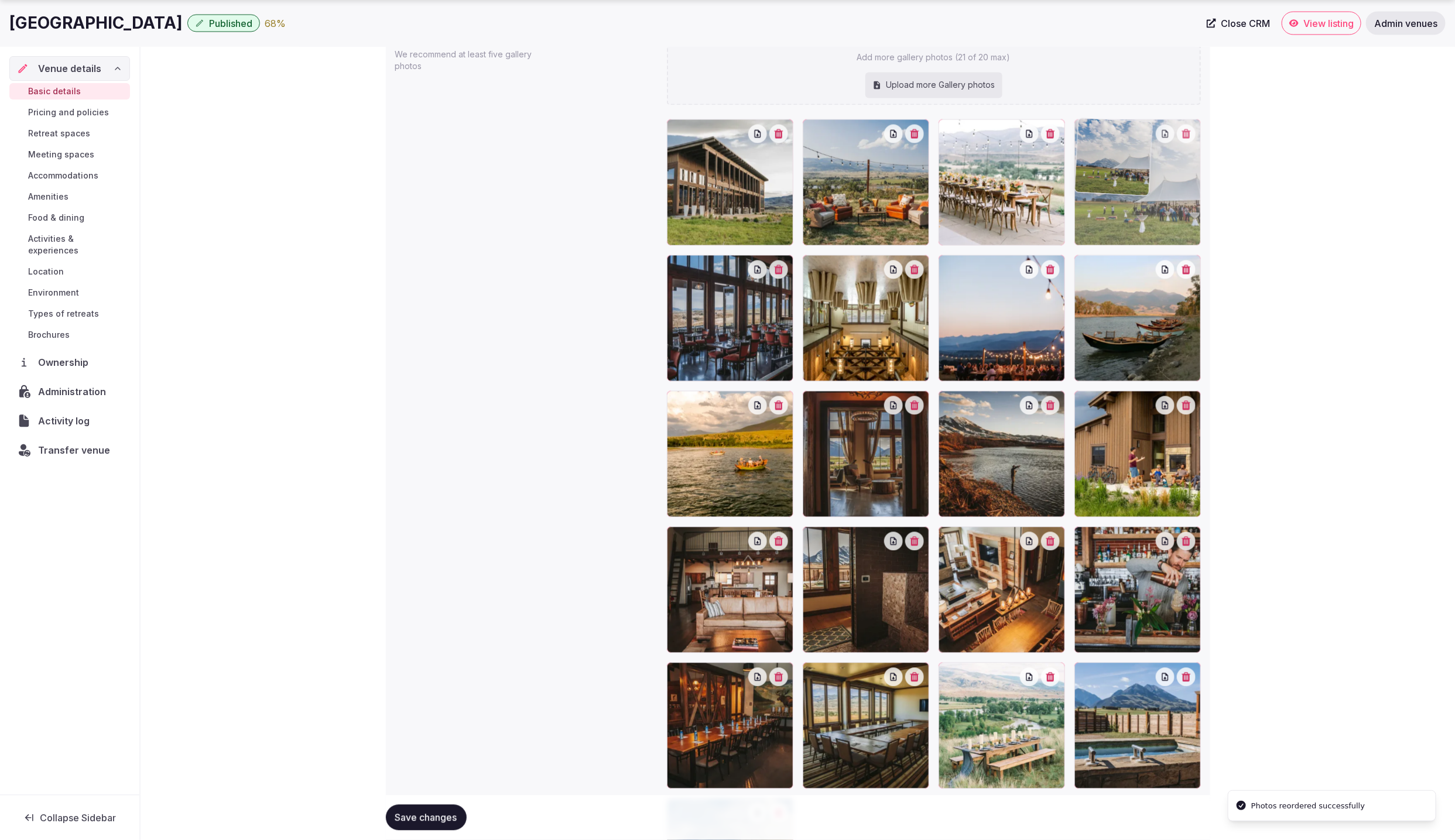
drag, startPoint x: 999, startPoint y: 463, endPoint x: 1152, endPoint y: 236, distance: 273.7
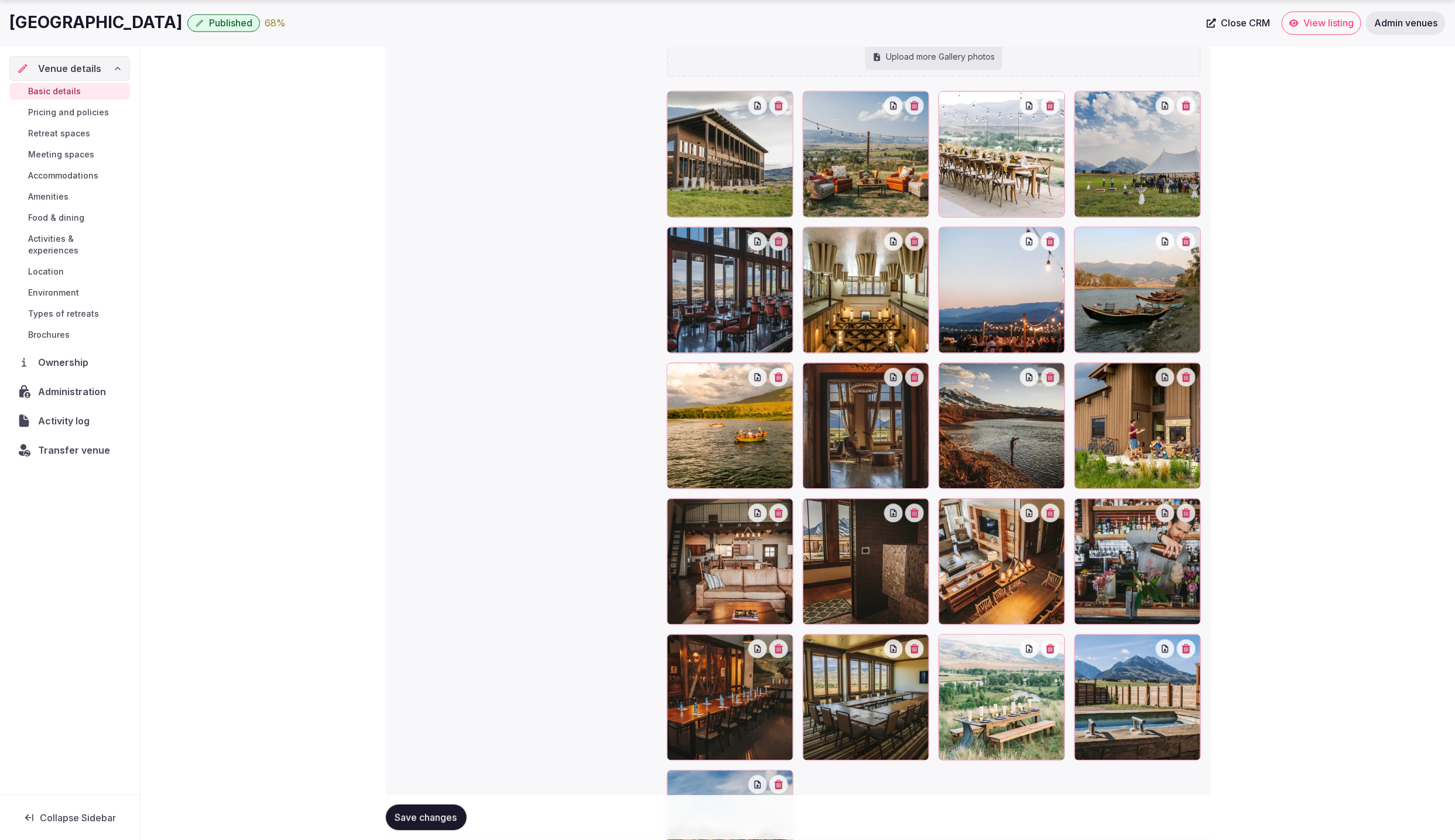
scroll to position [1451, 0]
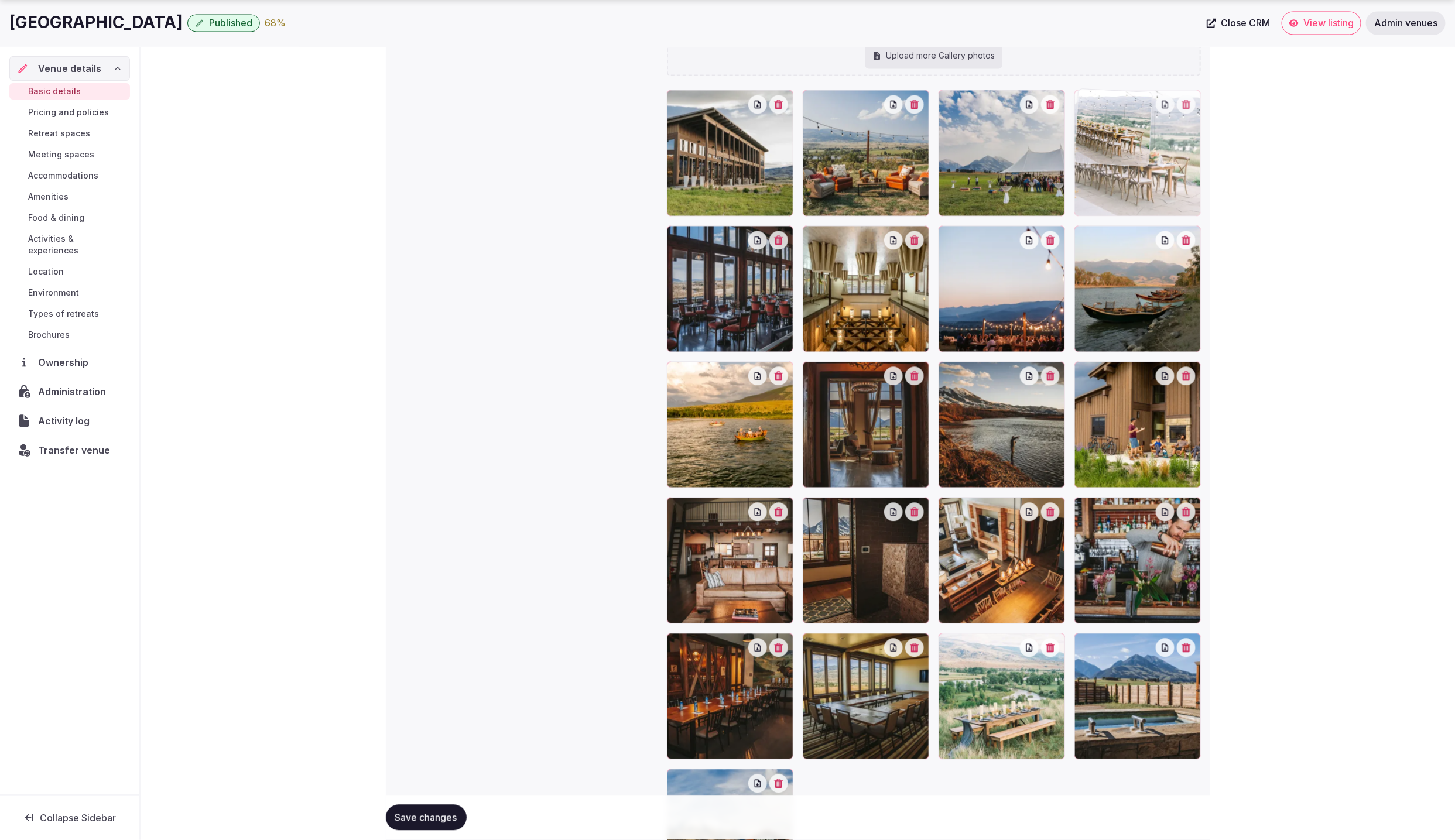
drag, startPoint x: 1009, startPoint y: 185, endPoint x: 1136, endPoint y: 197, distance: 127.6
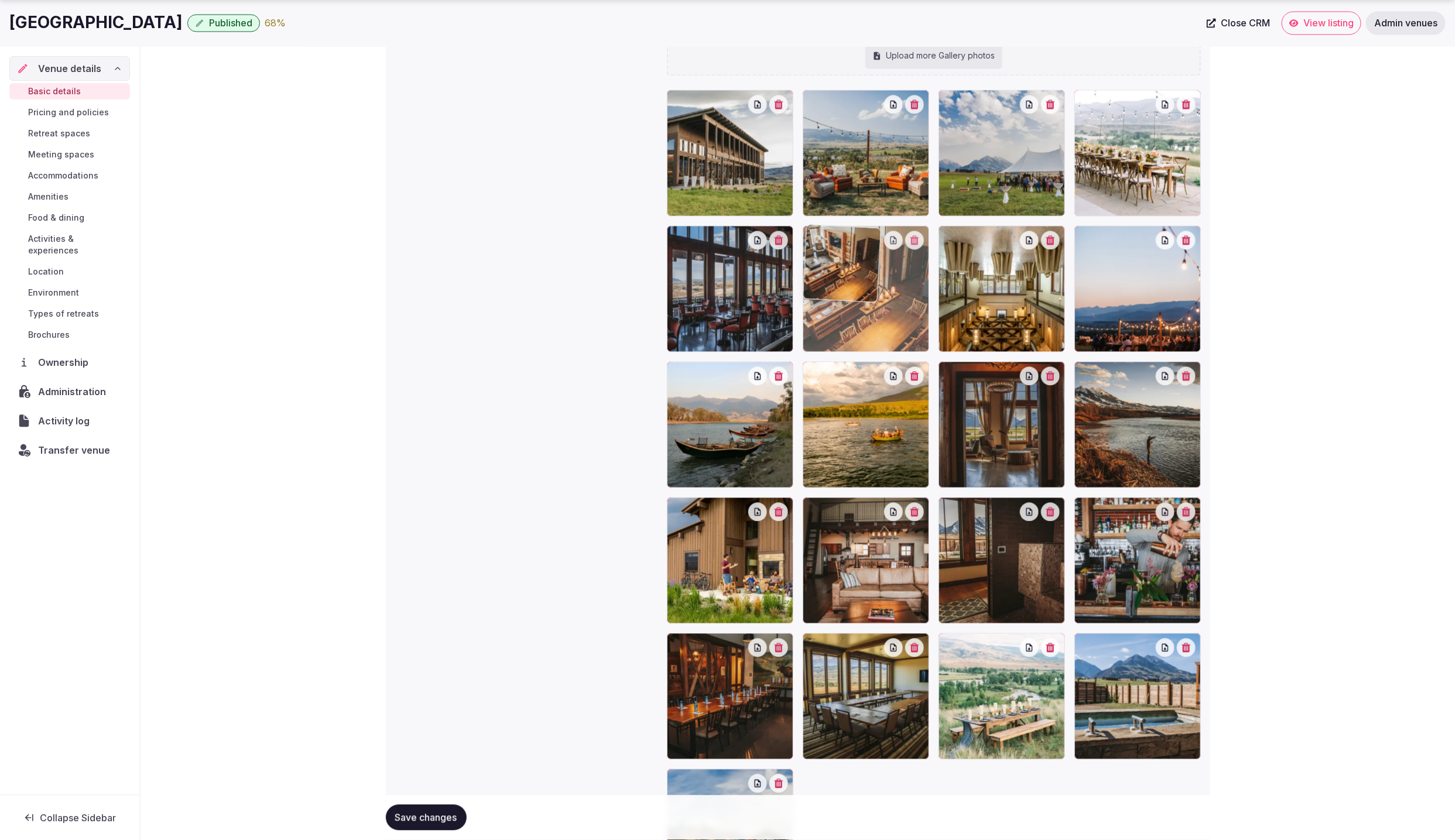
drag, startPoint x: 1005, startPoint y: 562, endPoint x: 908, endPoint y: 329, distance: 252.4
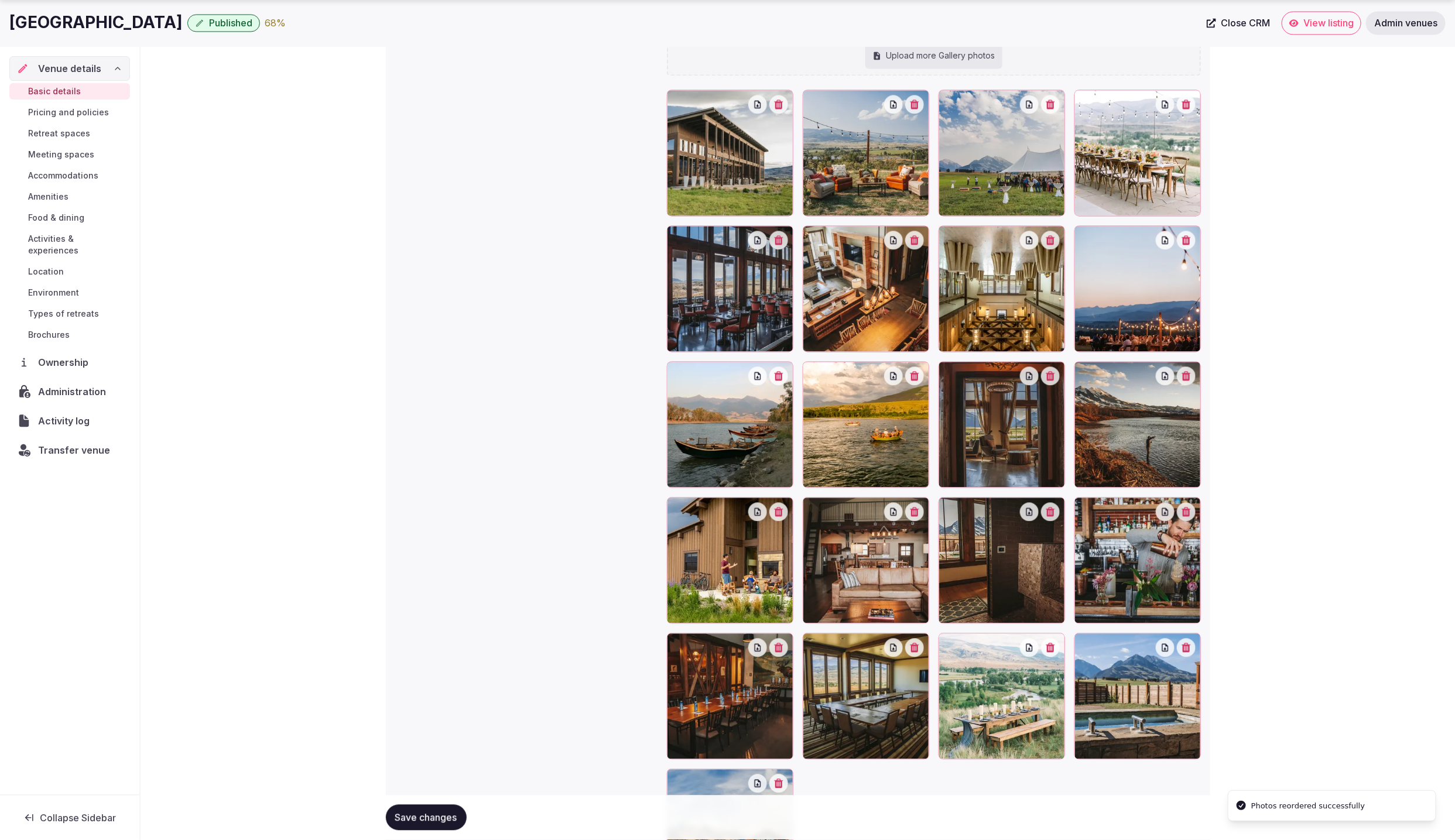
scroll to position [1450, 0]
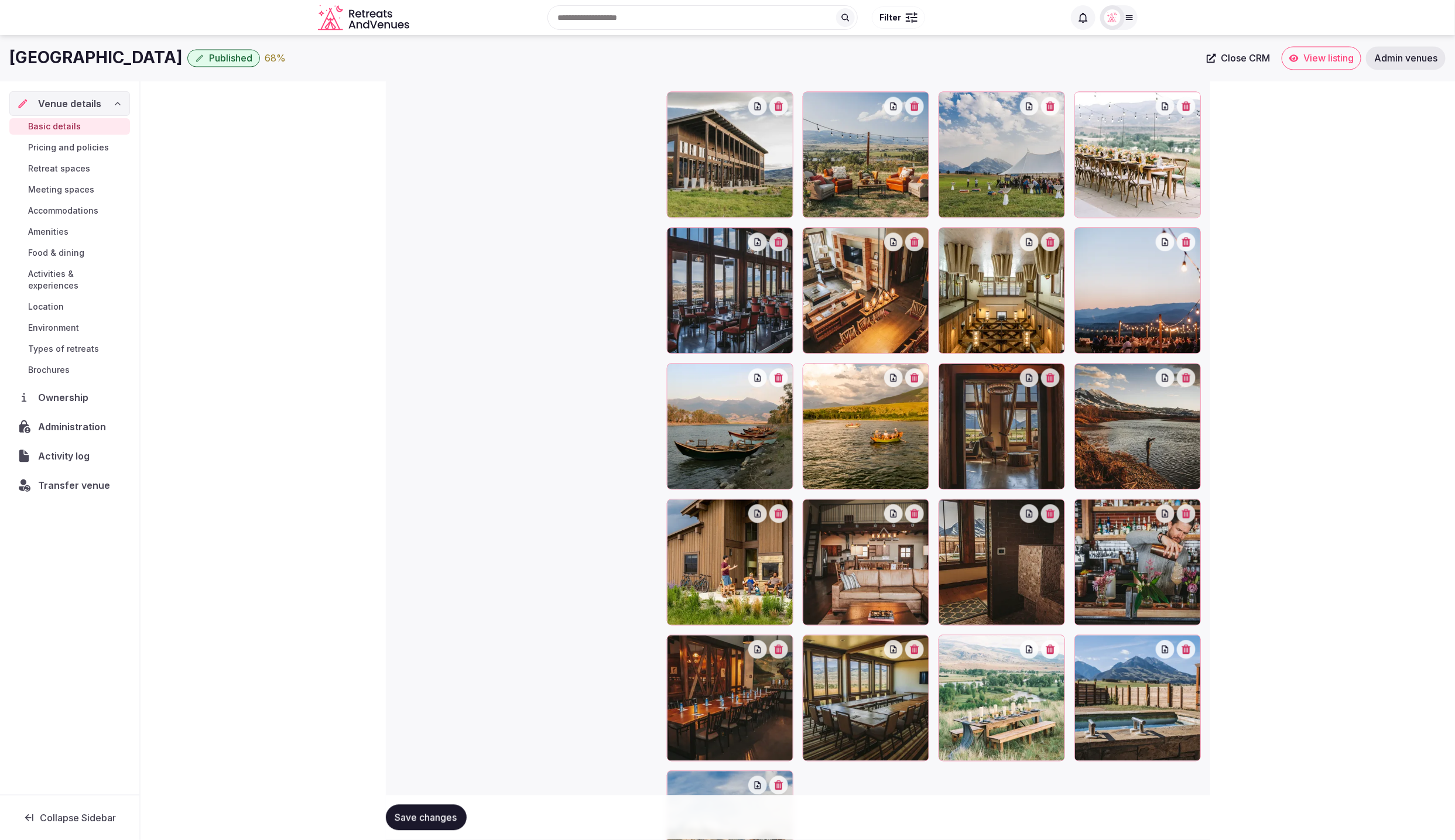
click at [945, 235] on icon at bounding box center [948, 237] width 14 height 14
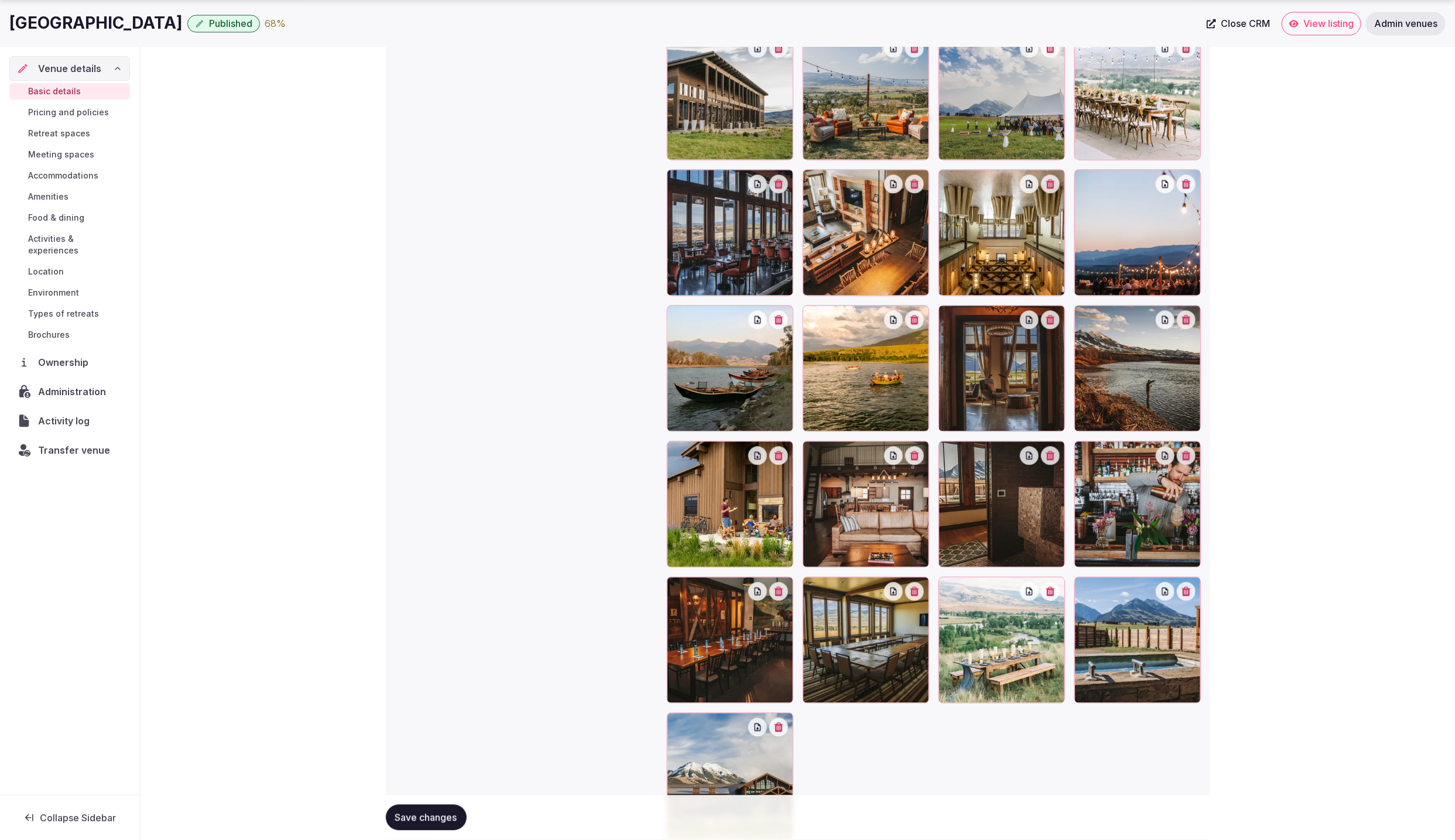
scroll to position [1501, 0]
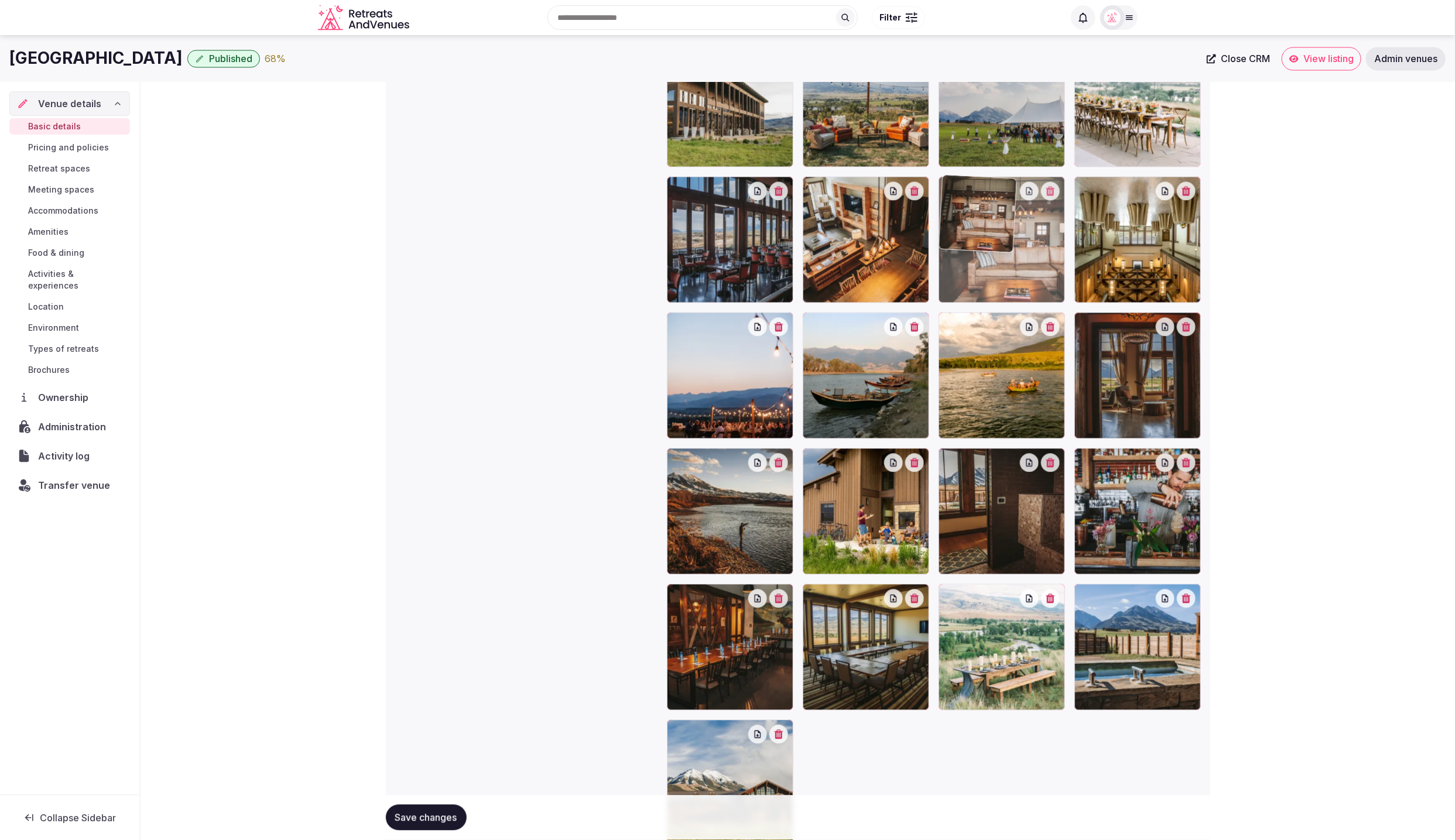
drag, startPoint x: 869, startPoint y: 542, endPoint x: 1034, endPoint y: 313, distance: 282.3
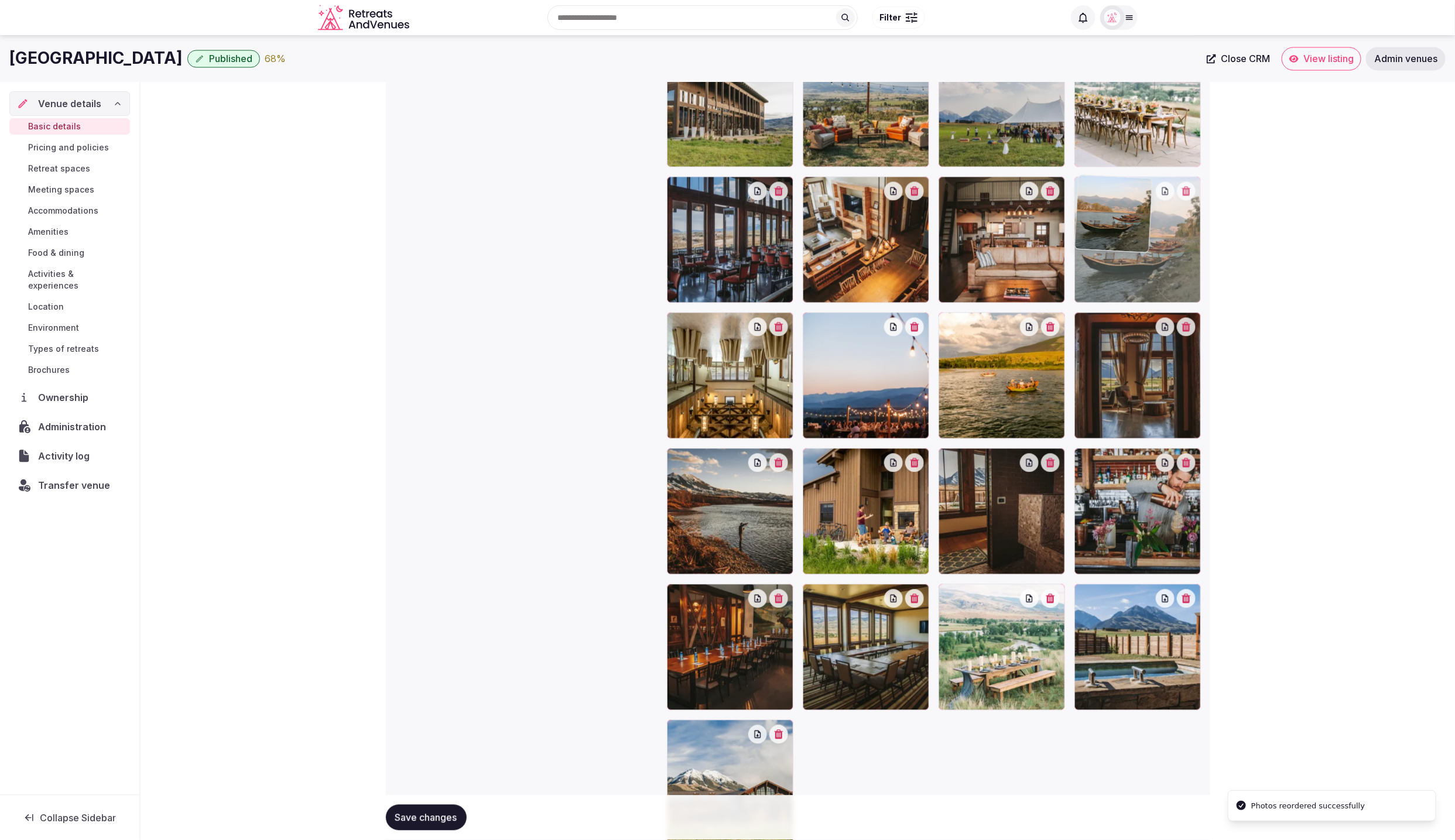
drag, startPoint x: 868, startPoint y: 393, endPoint x: 1135, endPoint y: 293, distance: 285.1
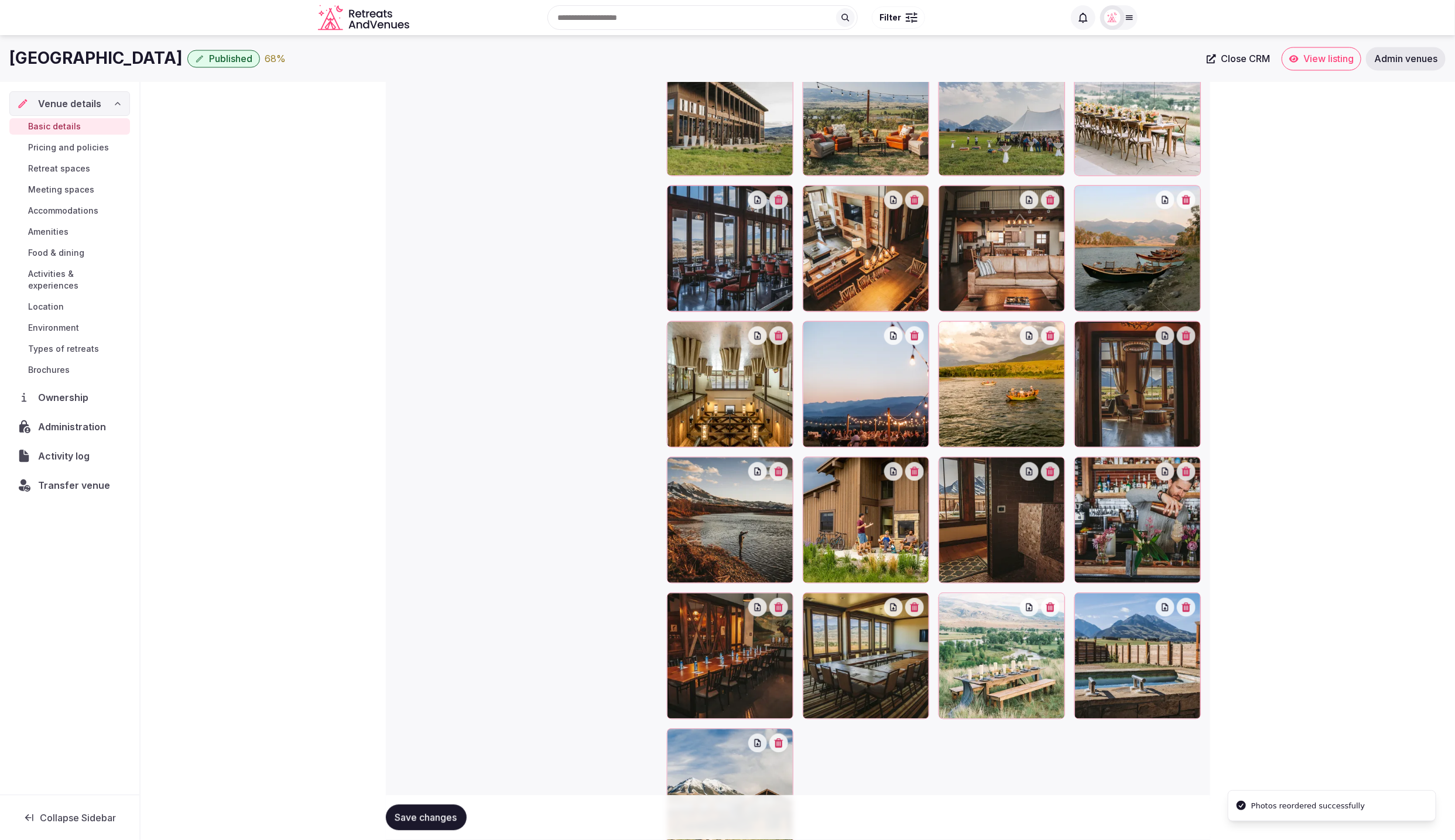
scroll to position [1489, 0]
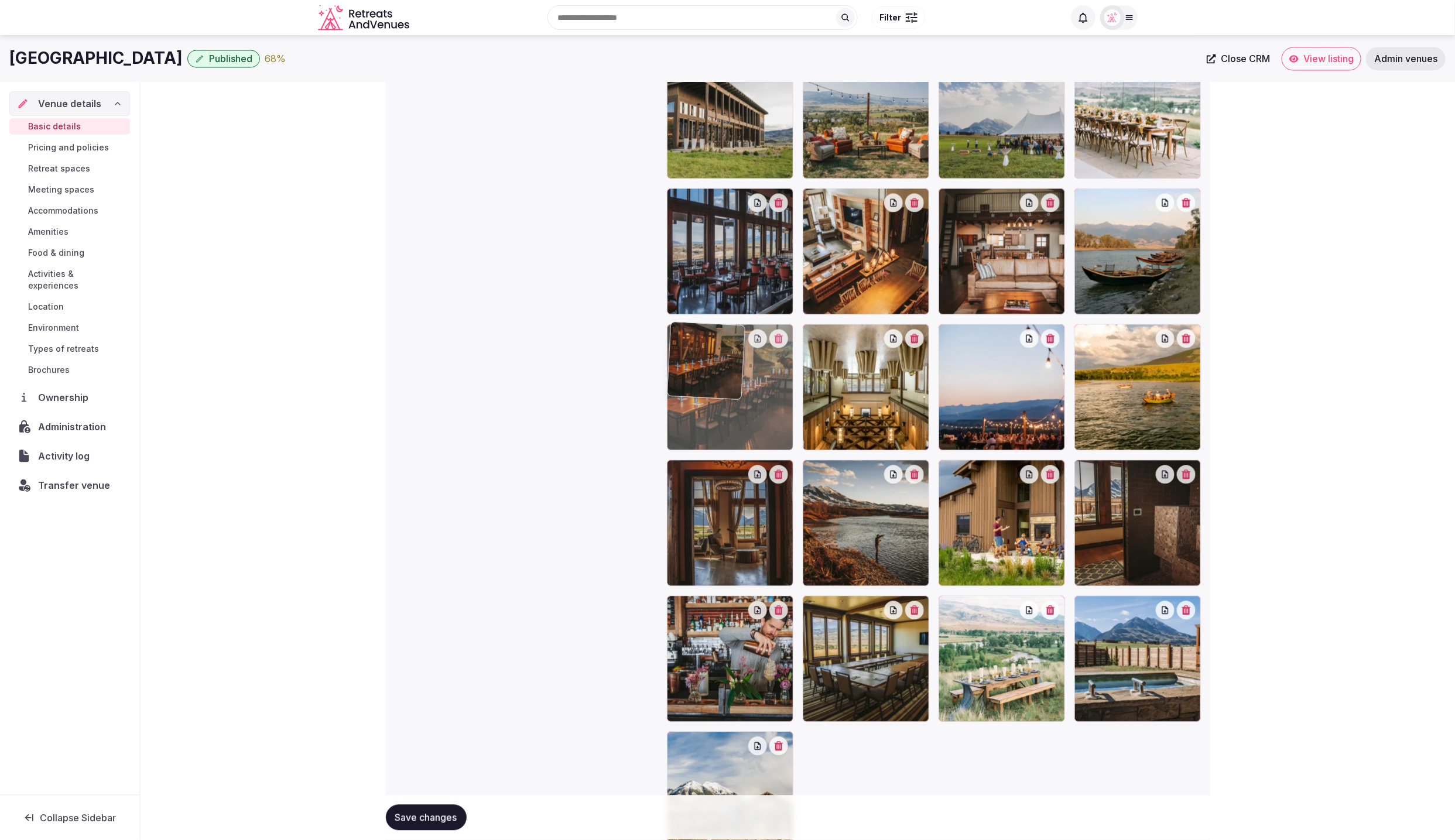
drag, startPoint x: 705, startPoint y: 642, endPoint x: 739, endPoint y: 427, distance: 217.7
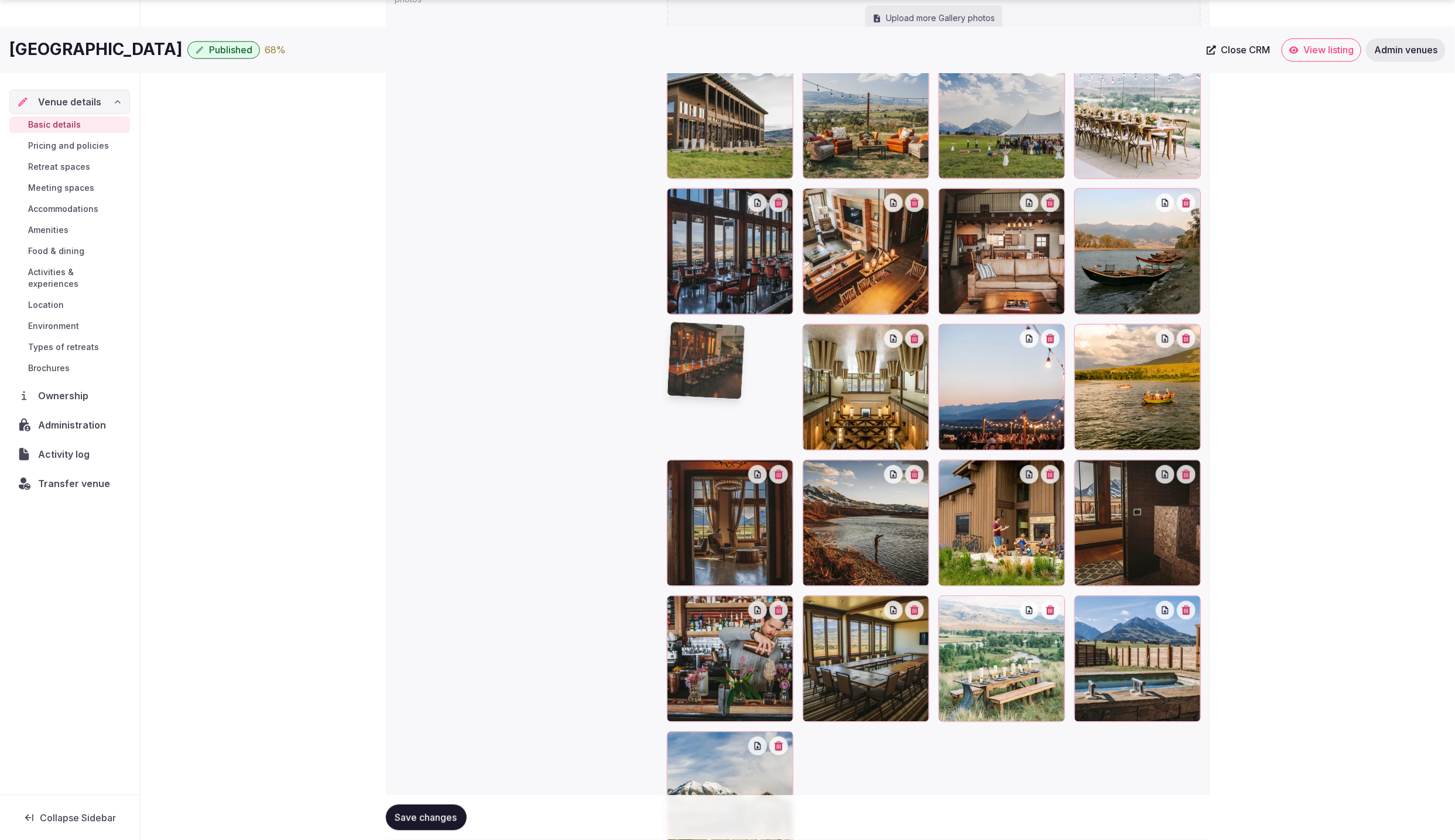
scroll to position [1492, 0]
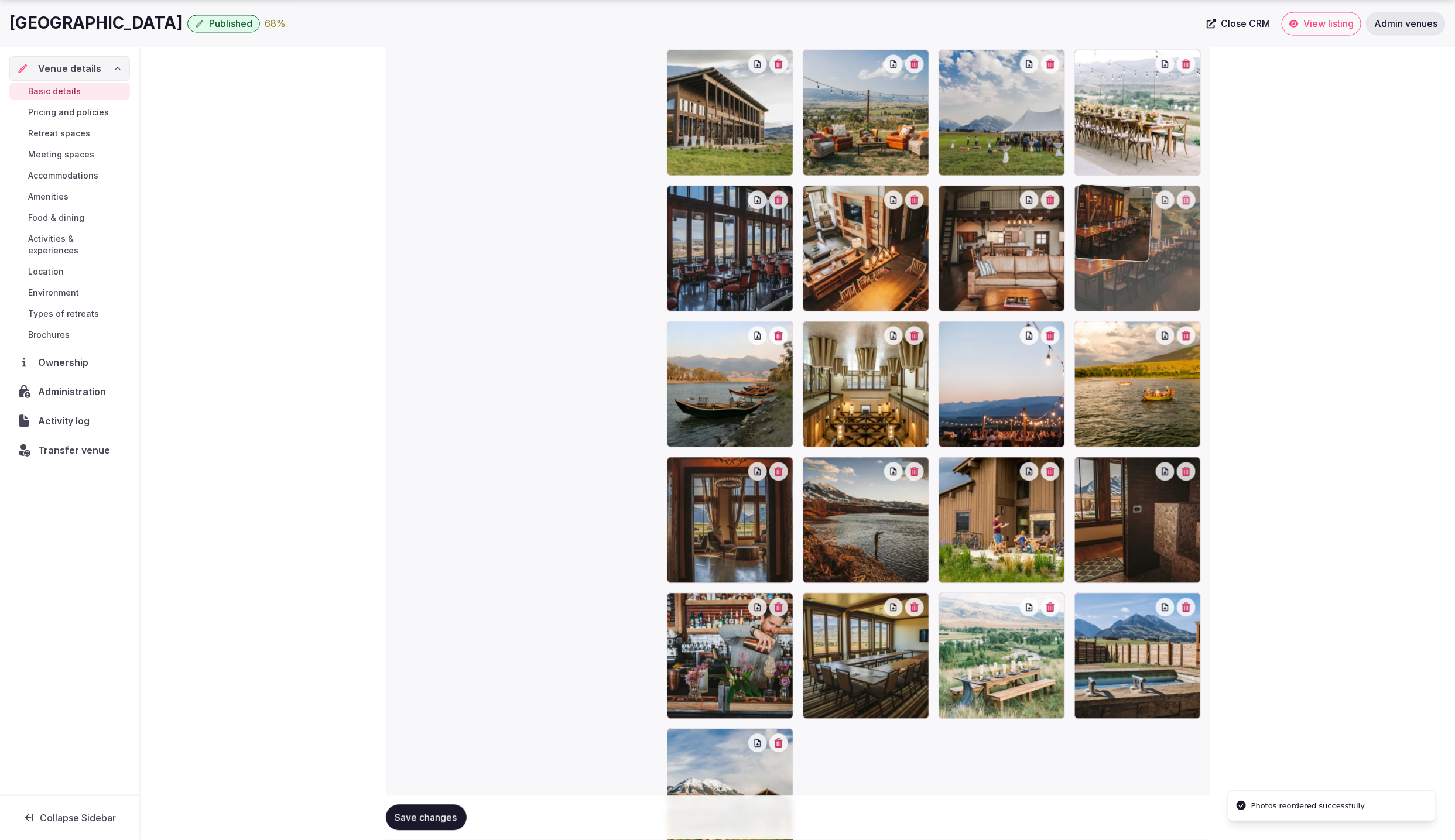
drag, startPoint x: 721, startPoint y: 384, endPoint x: 1134, endPoint y: 290, distance: 423.6
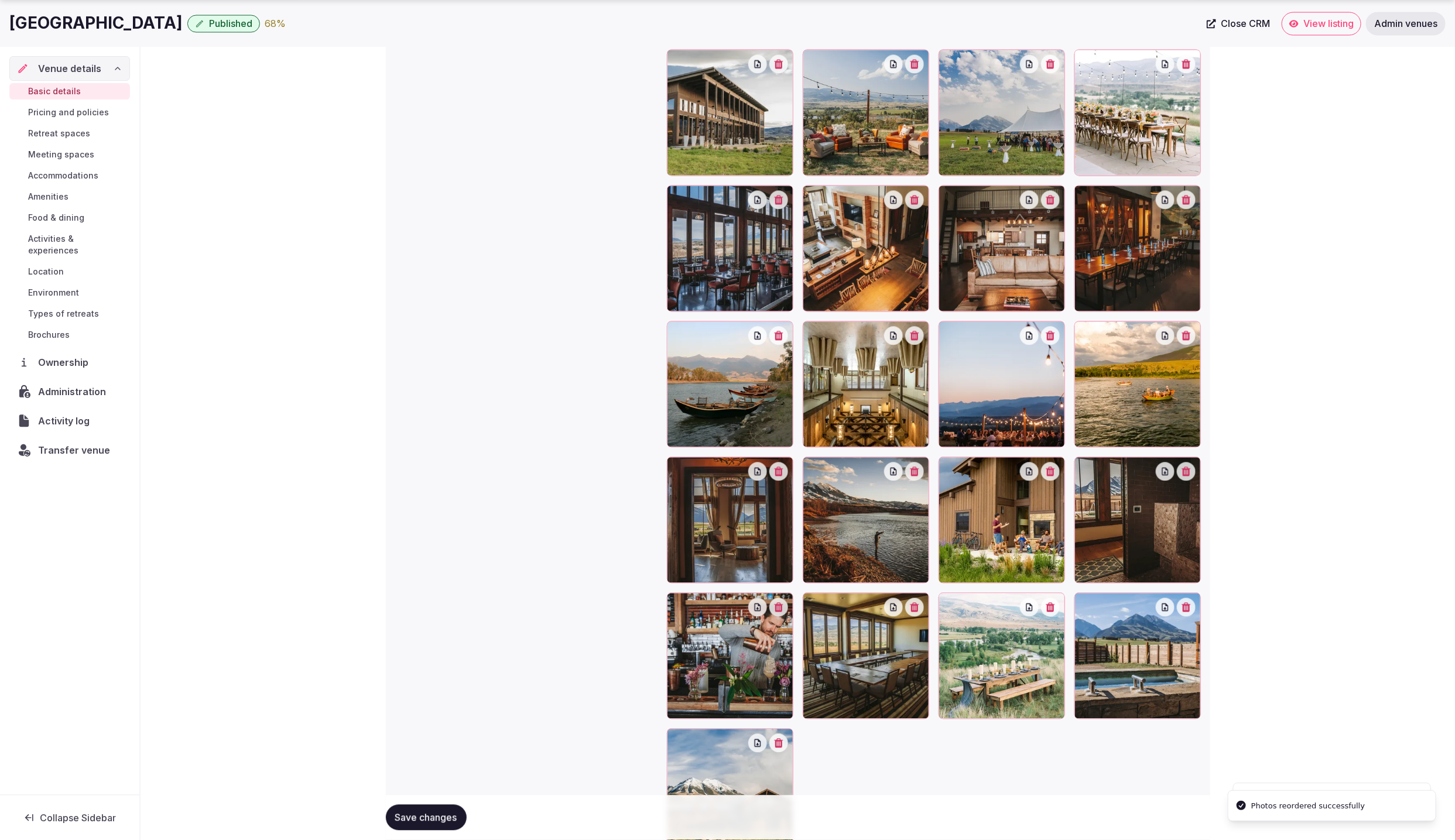
click at [419, 817] on span "Save changes" at bounding box center [426, 817] width 62 height 12
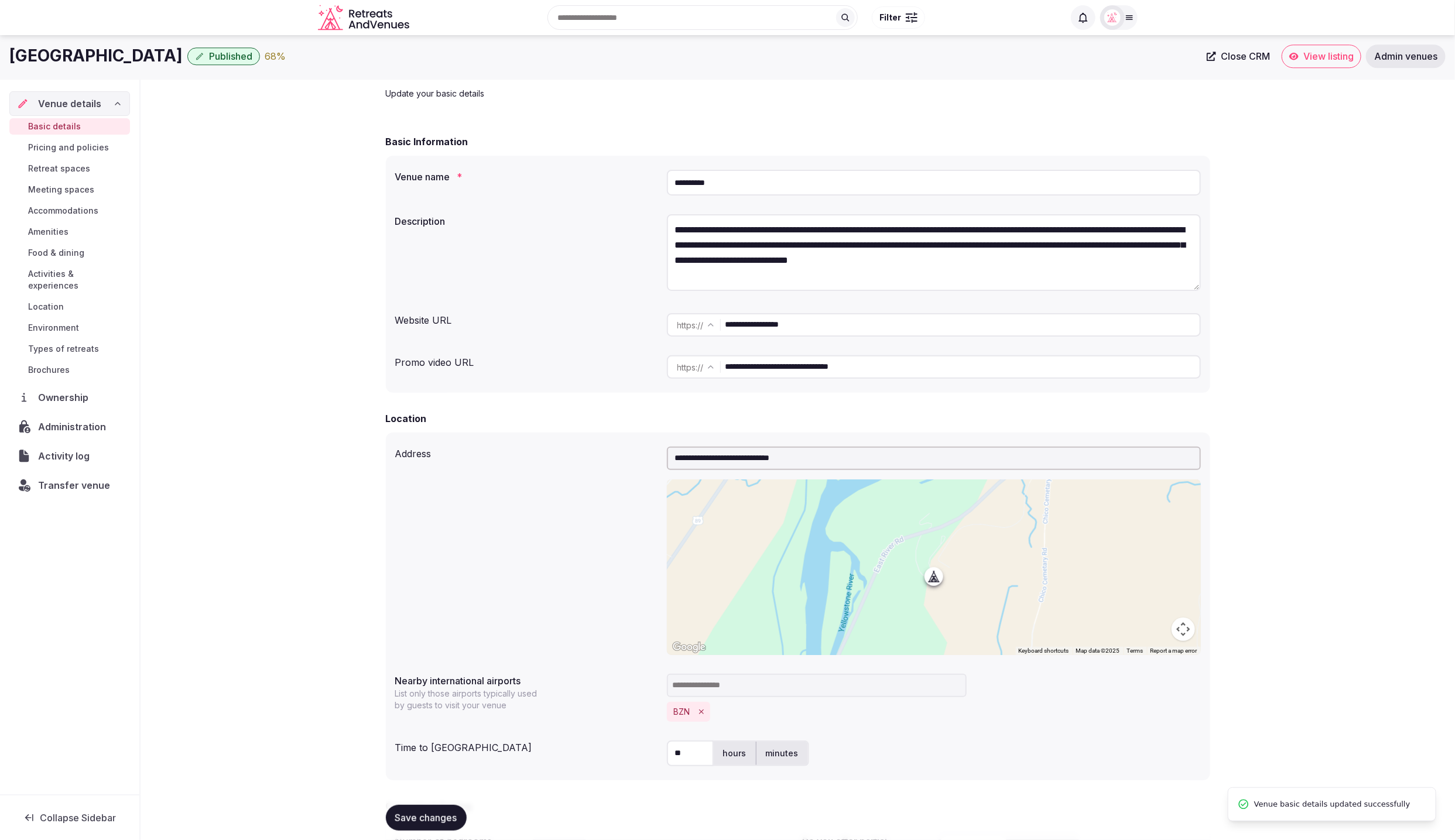
scroll to position [0, 0]
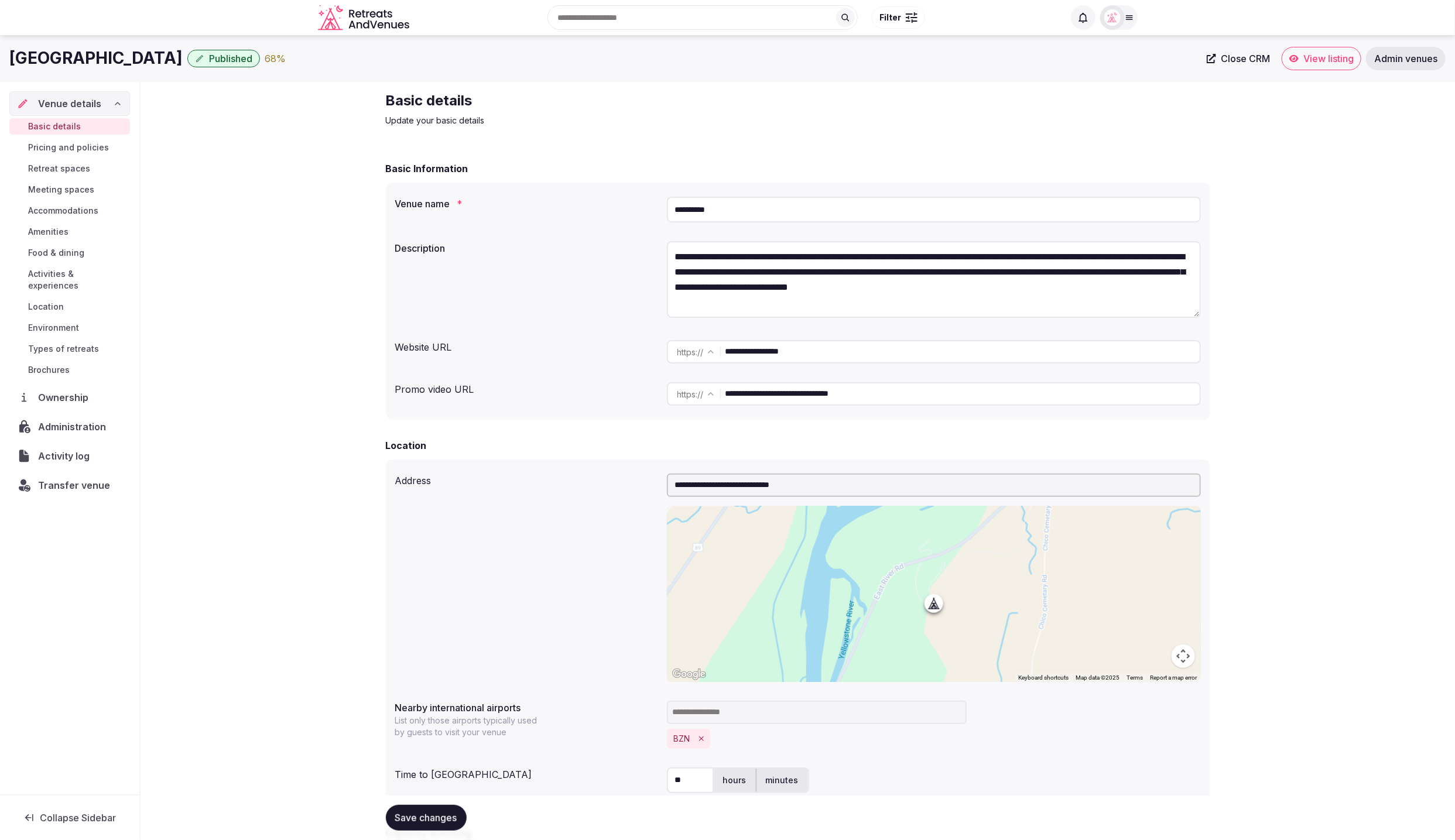
click at [843, 124] on div "Basic details Update your basic details" at bounding box center [798, 108] width 824 height 35
